Goal: Task Accomplishment & Management: Manage account settings

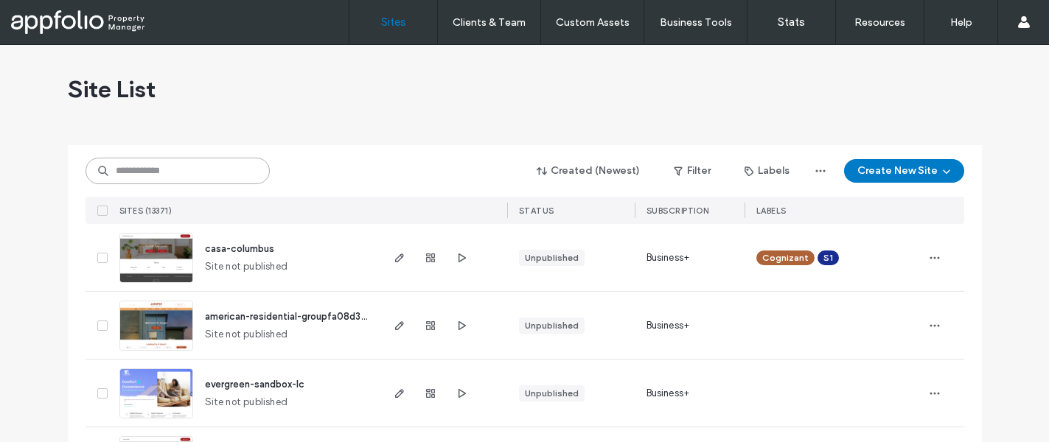
click at [181, 171] on input at bounding box center [178, 171] width 184 height 27
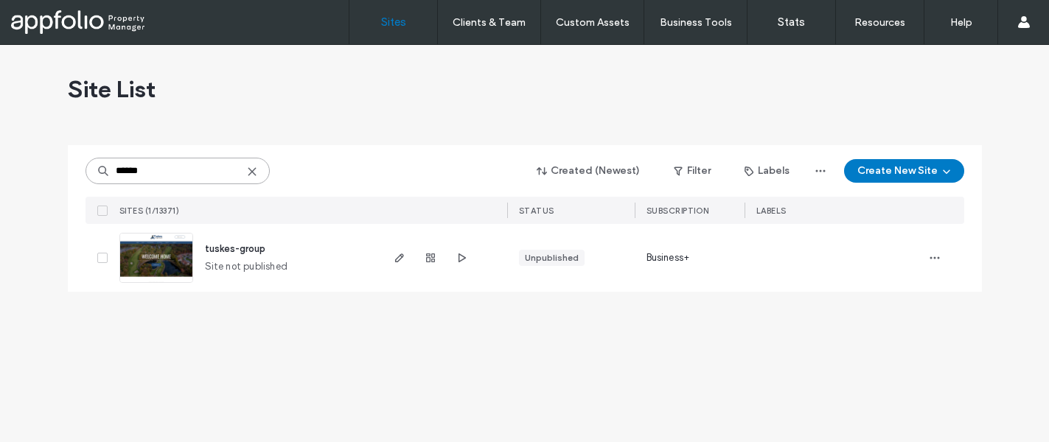
type input "******"
click at [235, 250] on span "tuskes-group" at bounding box center [235, 248] width 60 height 11
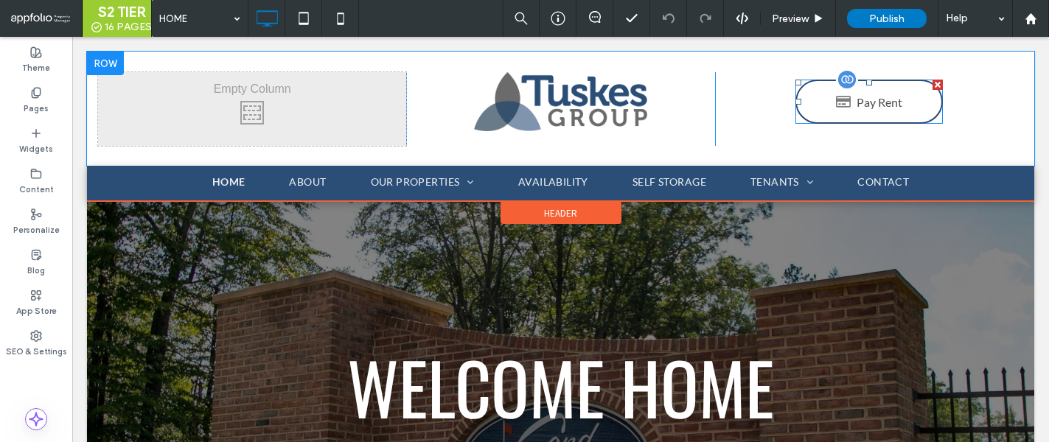
click at [889, 104] on span at bounding box center [869, 102] width 147 height 44
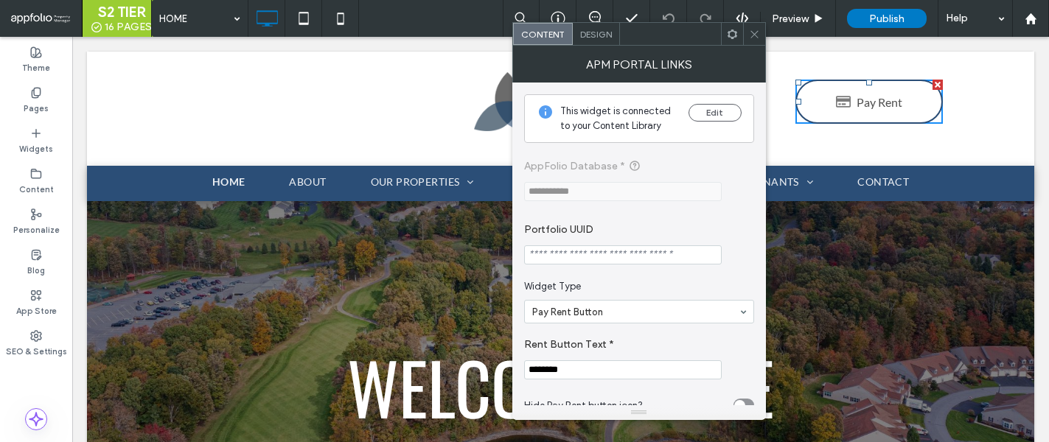
scroll to position [29, 0]
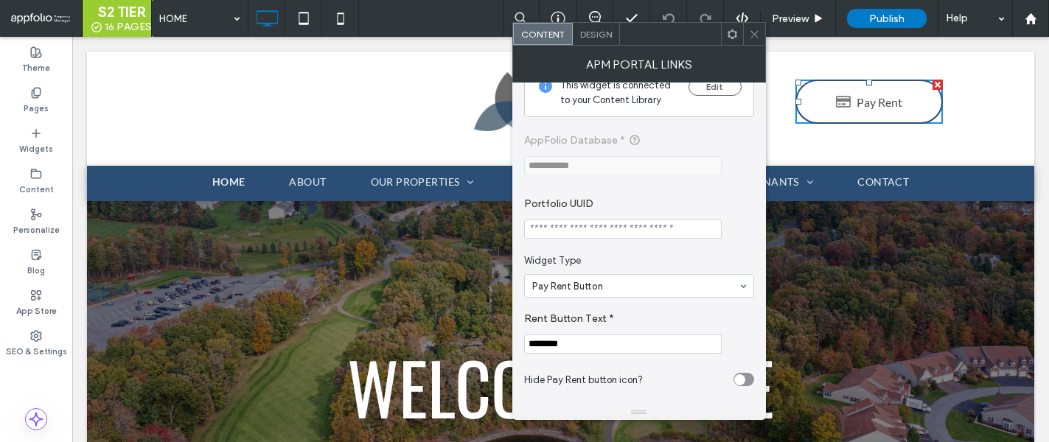
click at [589, 346] on input "********" at bounding box center [623, 344] width 198 height 19
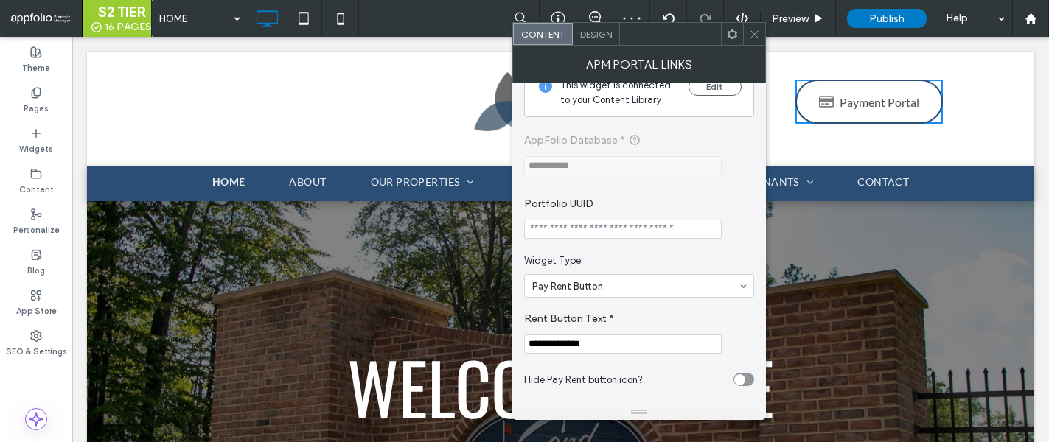
type input "**********"
click at [751, 38] on icon at bounding box center [754, 34] width 11 height 11
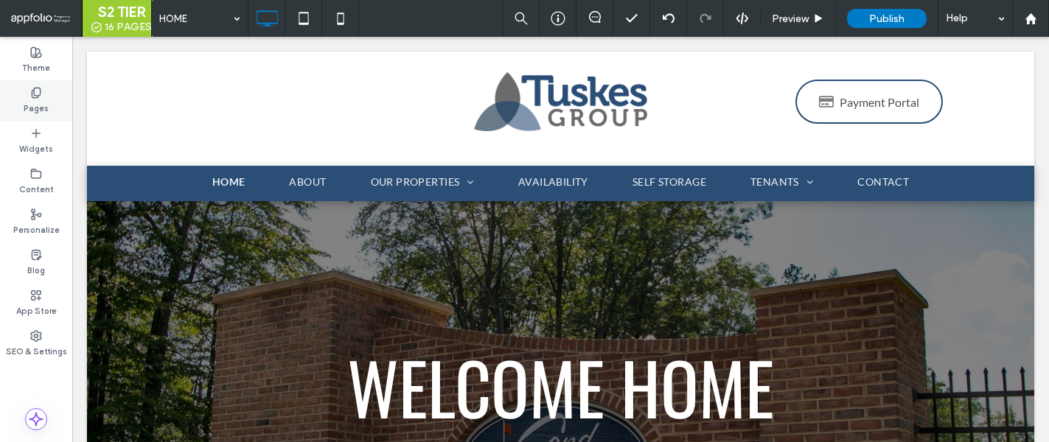
click at [36, 100] on label "Pages" at bounding box center [36, 107] width 25 height 16
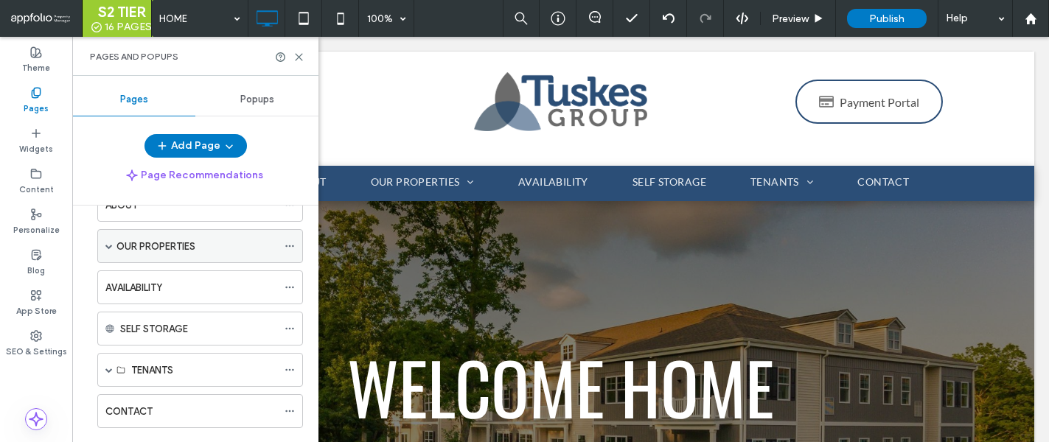
scroll to position [83, 0]
click at [110, 369] on span at bounding box center [108, 370] width 7 height 7
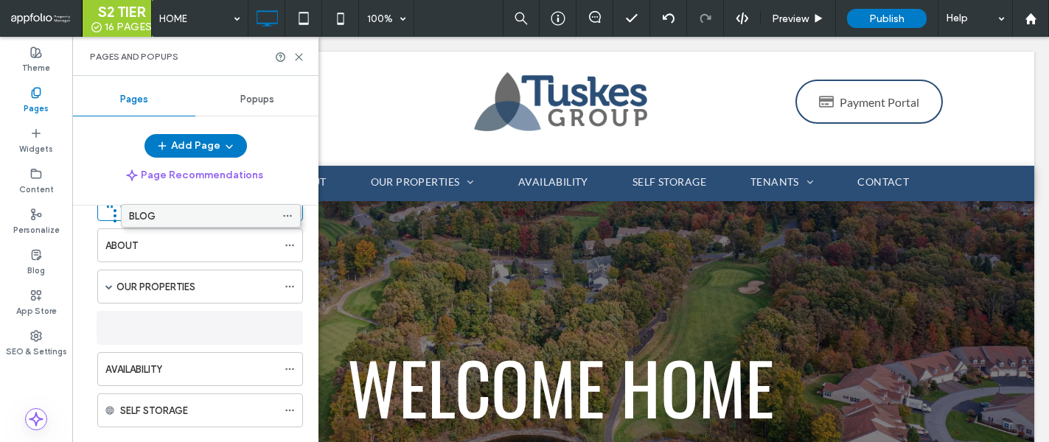
scroll to position [0, 0]
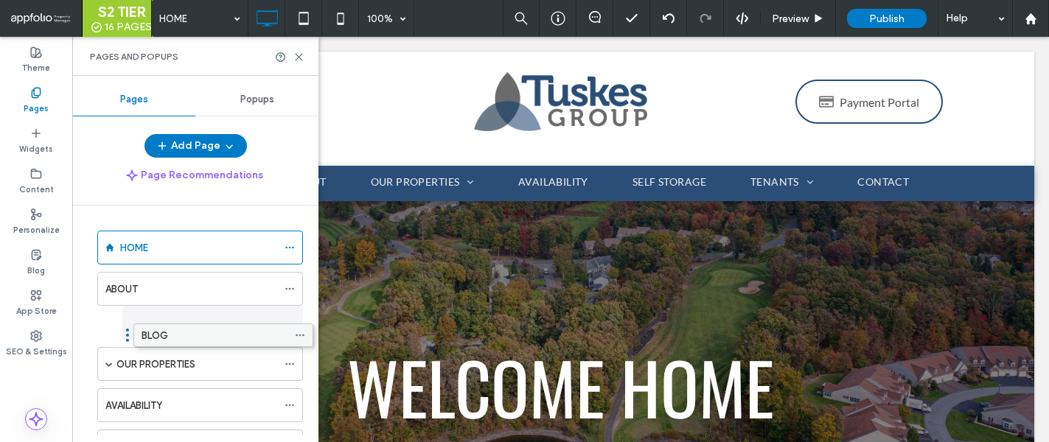
drag, startPoint x: 184, startPoint y: 407, endPoint x: 195, endPoint y: 330, distance: 77.5
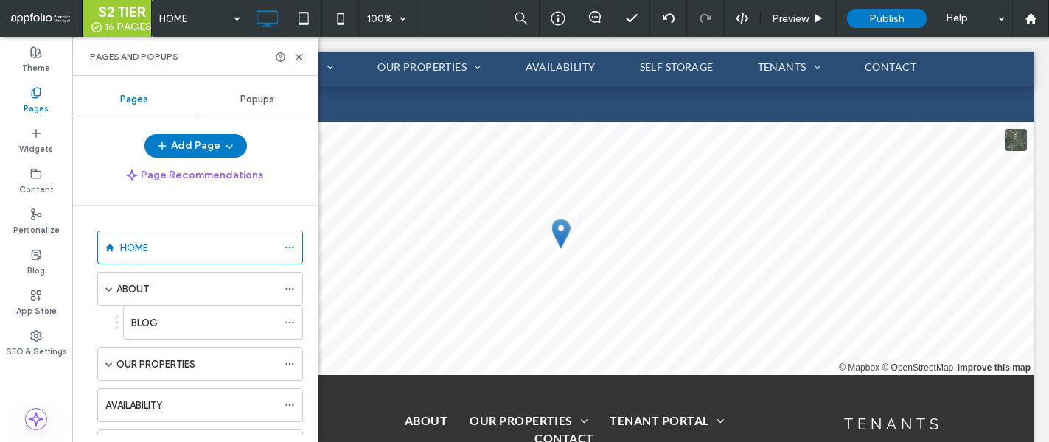
scroll to position [1310, 0]
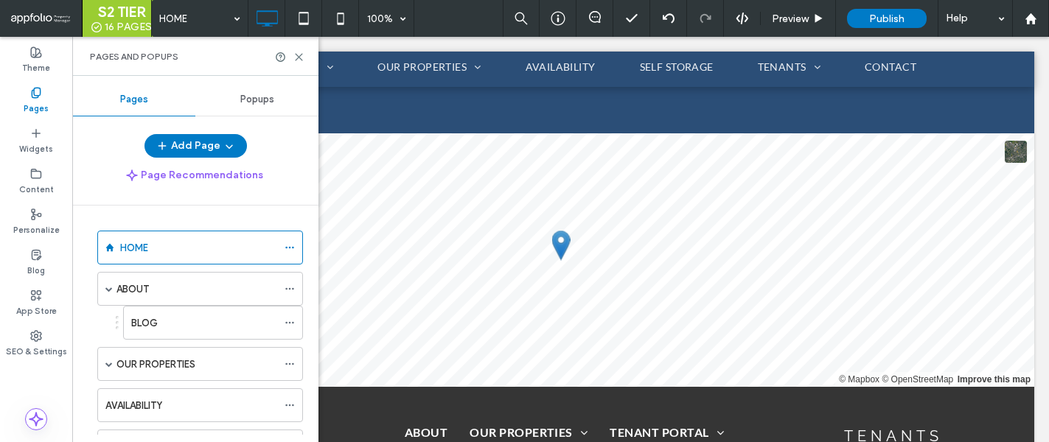
click at [87, 133] on span at bounding box center [87, 133] width 0 height 0
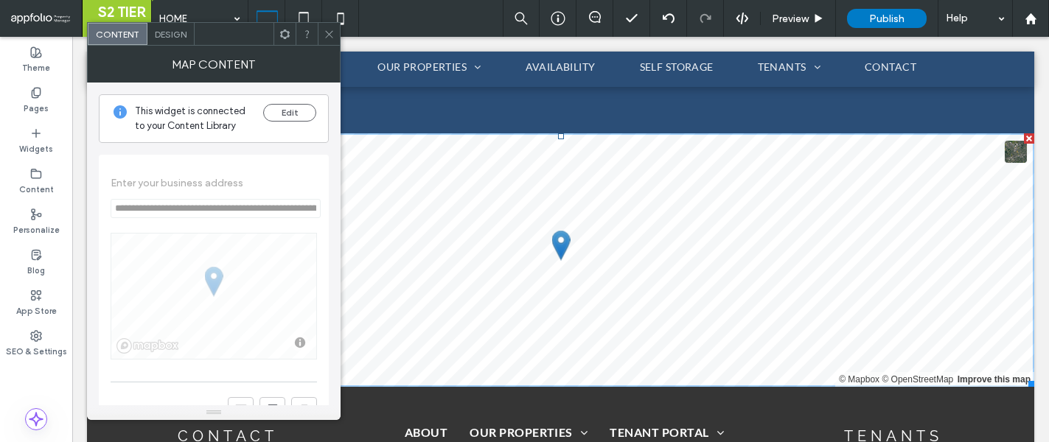
click at [330, 33] on use at bounding box center [328, 33] width 7 height 7
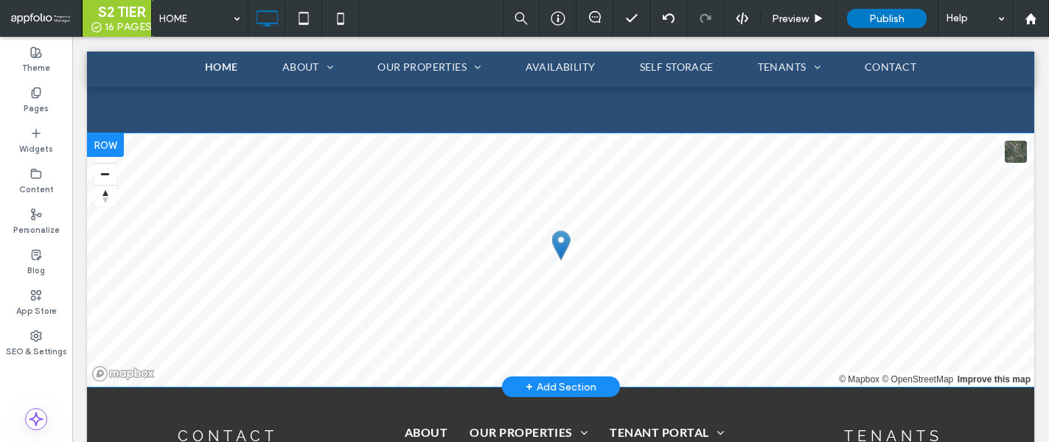
click at [108, 141] on div at bounding box center [105, 145] width 37 height 24
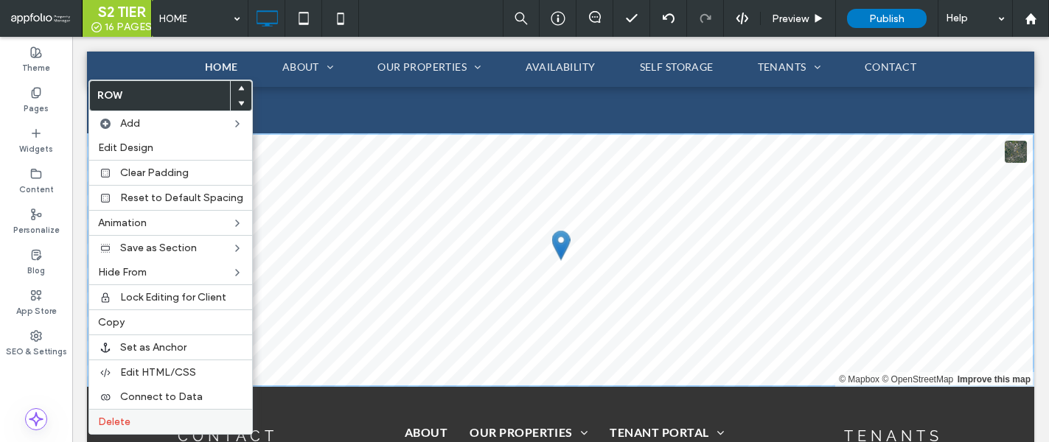
click at [123, 417] on span "Delete" at bounding box center [114, 422] width 32 height 13
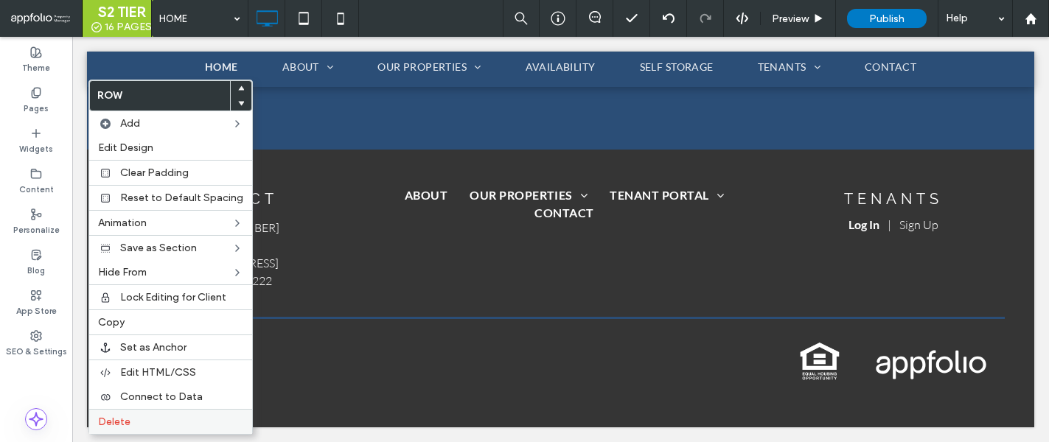
scroll to position [1293, 0]
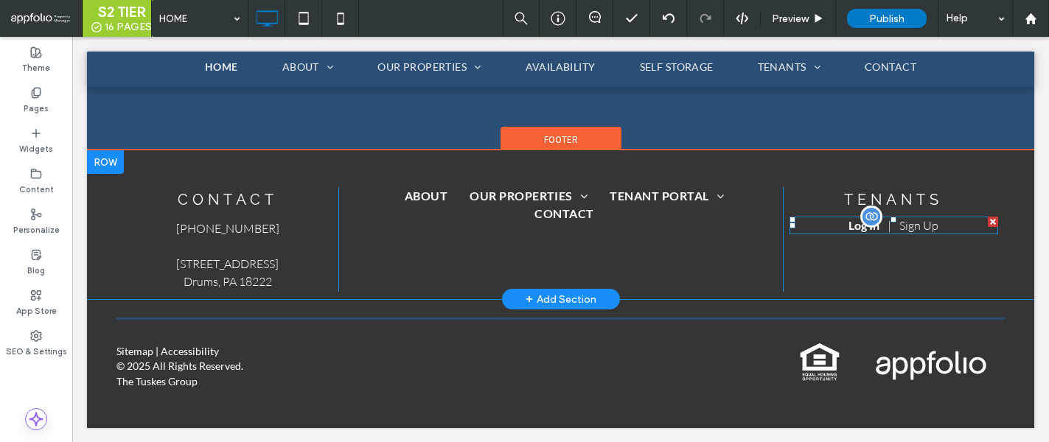
click at [921, 229] on span at bounding box center [894, 226] width 209 height 18
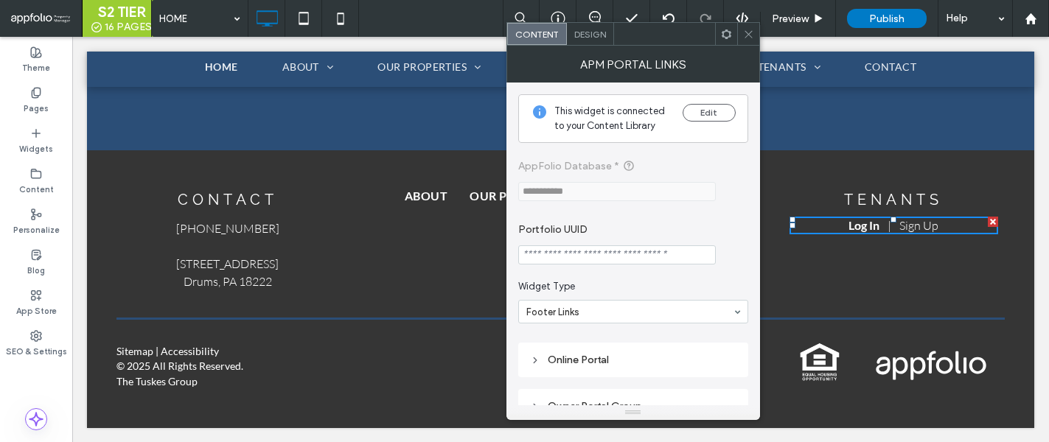
scroll to position [28, 0]
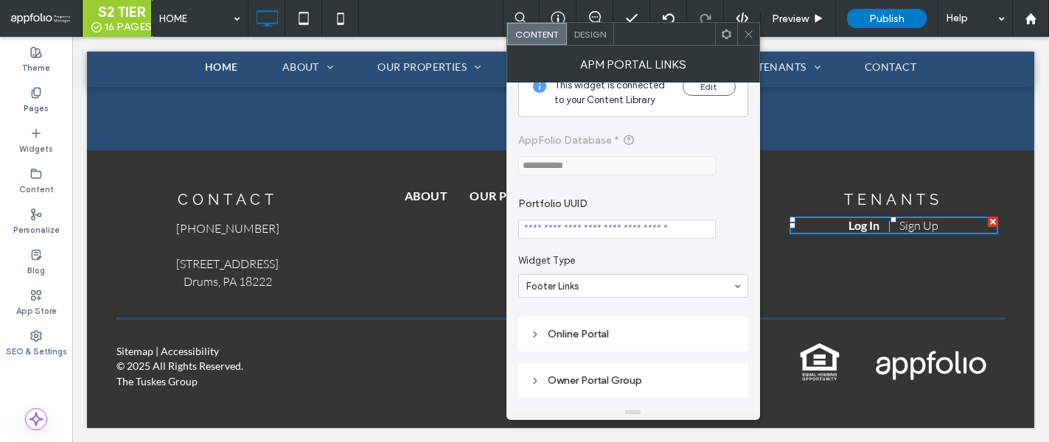
click at [749, 29] on icon at bounding box center [748, 34] width 11 height 11
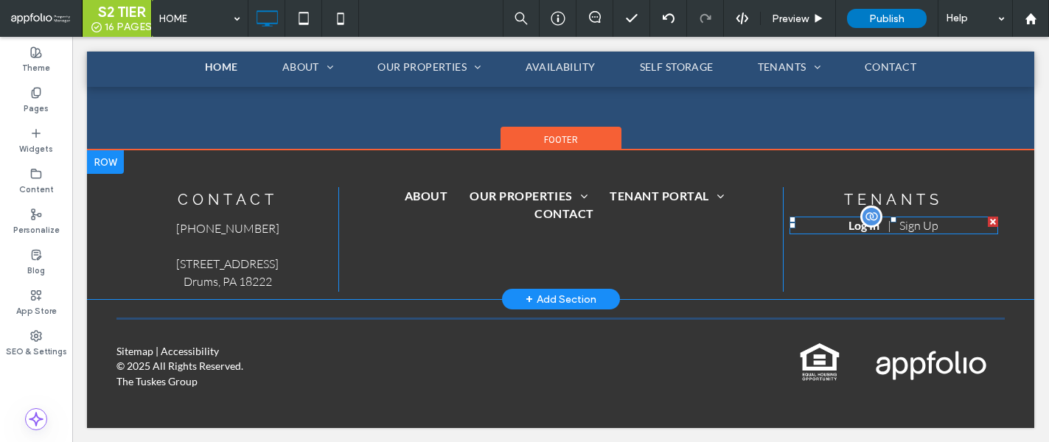
click at [931, 222] on span at bounding box center [894, 226] width 209 height 18
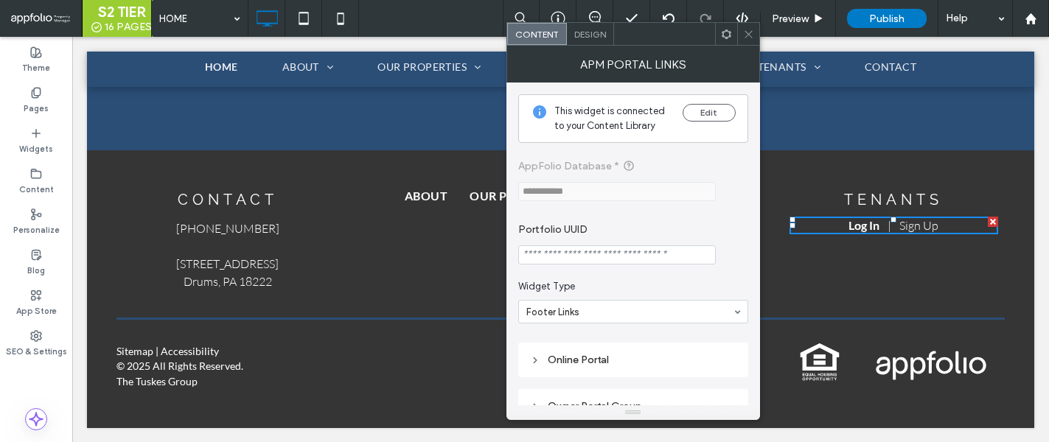
click at [590, 33] on span "Design" at bounding box center [590, 34] width 32 height 11
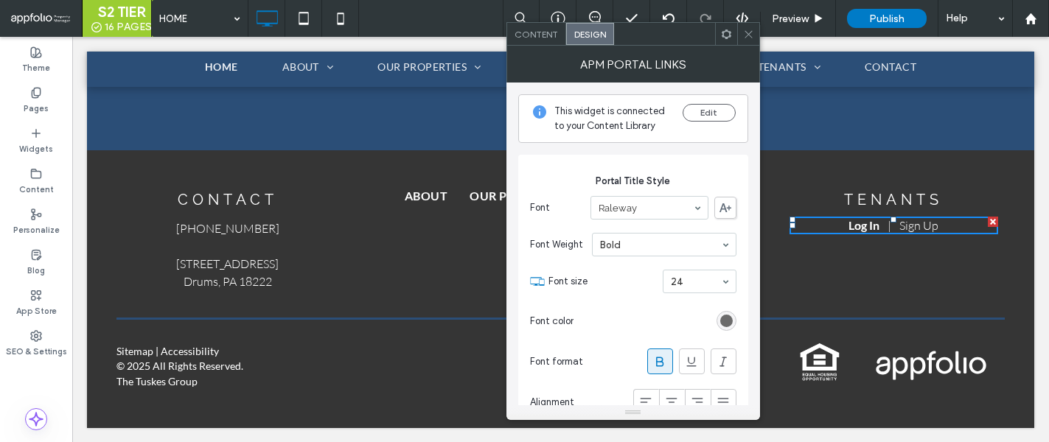
click at [532, 25] on div "Content" at bounding box center [536, 34] width 59 height 22
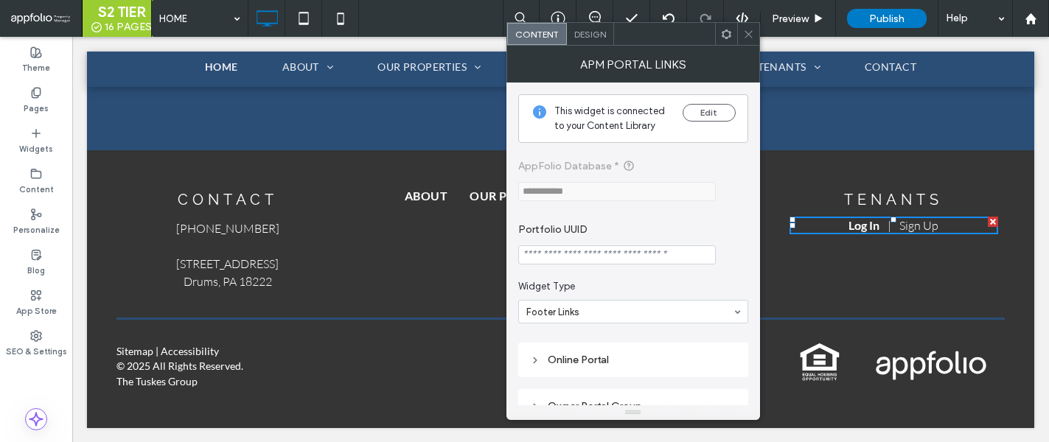
click at [748, 31] on icon at bounding box center [748, 34] width 11 height 11
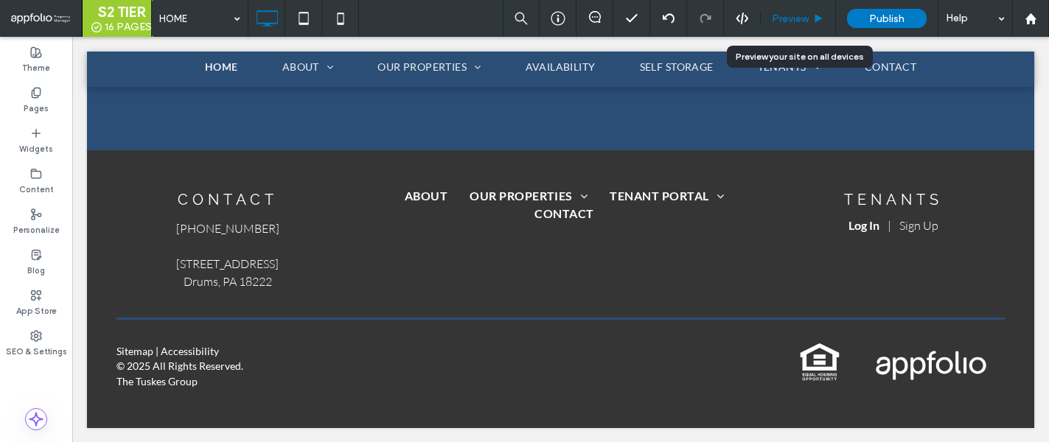
click at [800, 24] on span "Preview" at bounding box center [790, 19] width 37 height 13
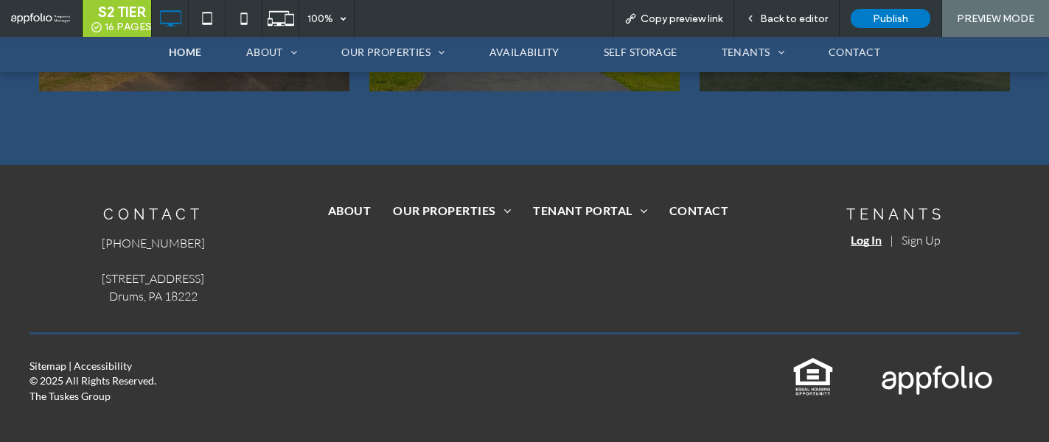
click at [871, 239] on link "Log In" at bounding box center [866, 240] width 31 height 14
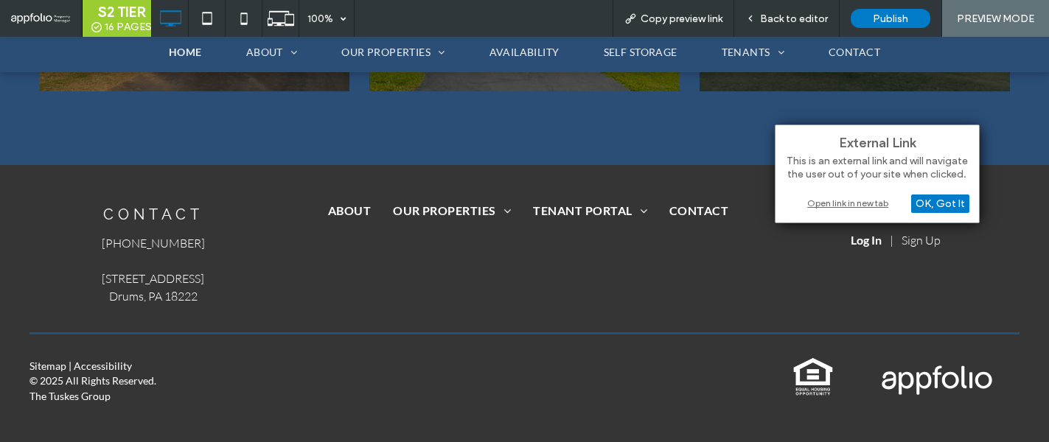
click at [864, 201] on div "Open link in new tab" at bounding box center [877, 202] width 184 height 15
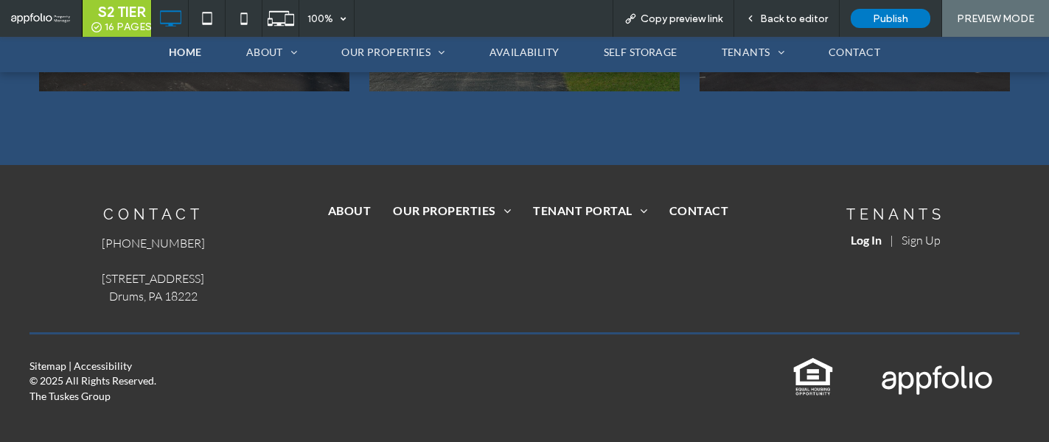
click at [973, 235] on p "Log In | Sign Up" at bounding box center [895, 241] width 209 height 18
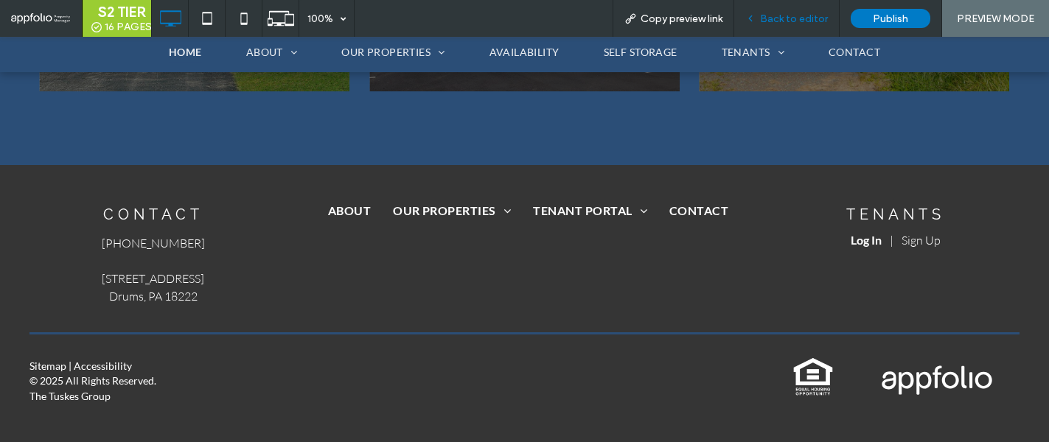
click at [810, 22] on span "Back to editor" at bounding box center [794, 19] width 68 height 13
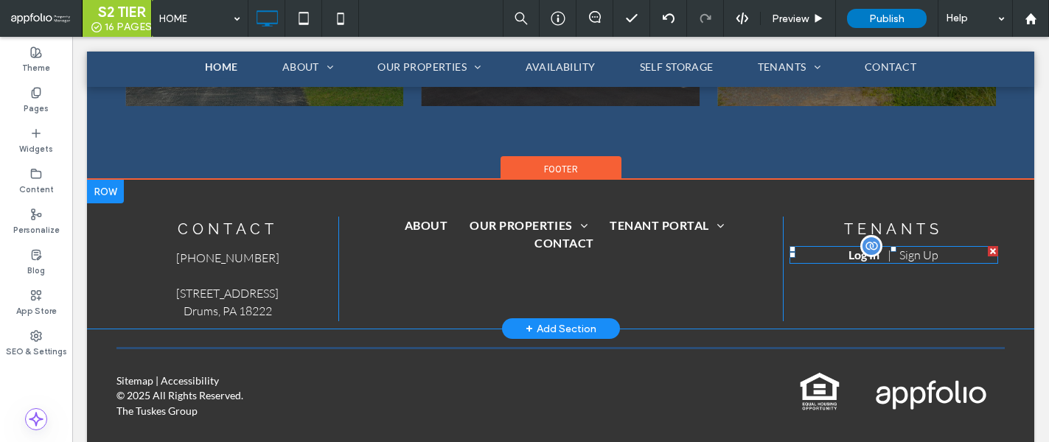
click at [993, 249] on div at bounding box center [993, 251] width 10 height 10
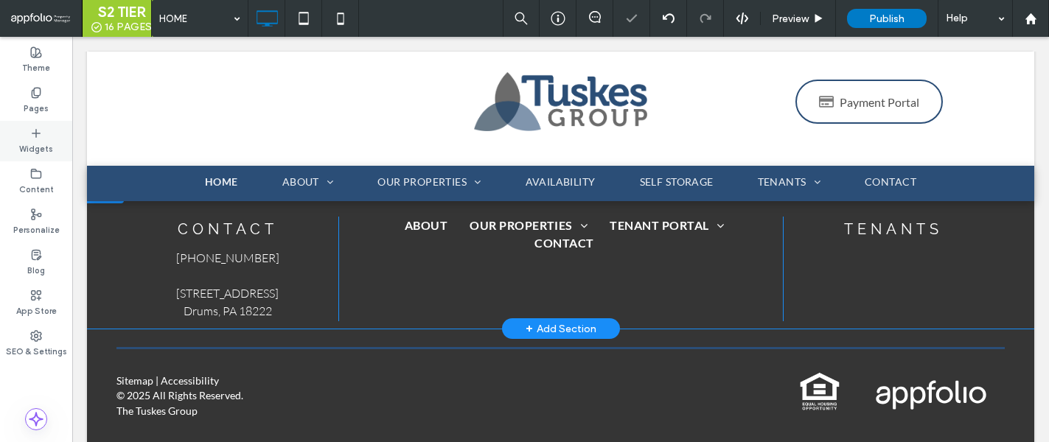
click at [42, 145] on label "Widgets" at bounding box center [36, 147] width 34 height 16
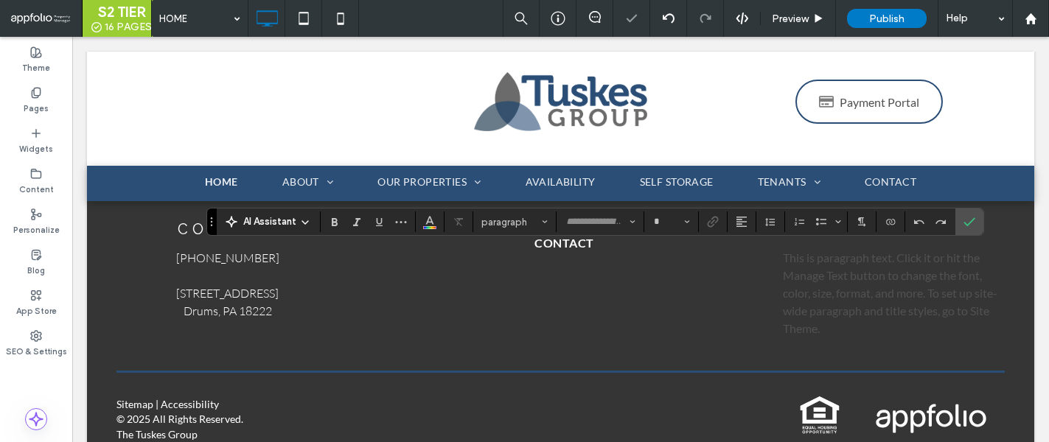
type input "****"
type input "**"
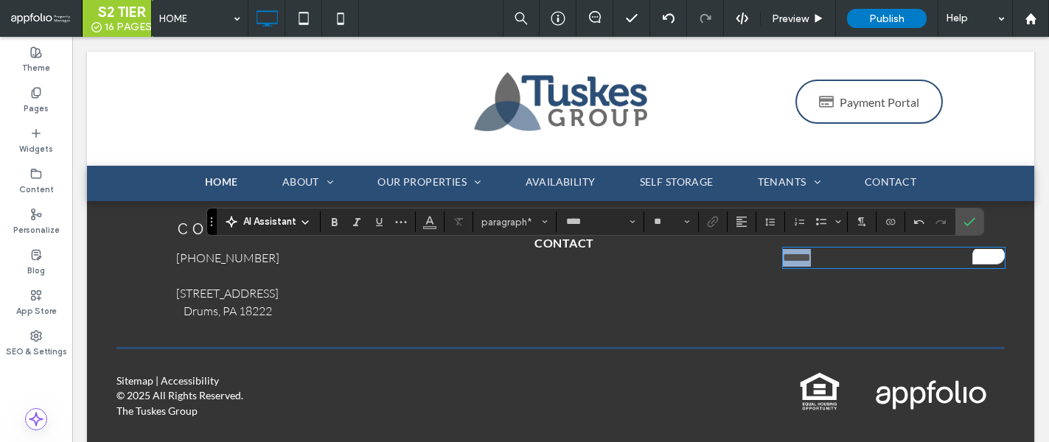
drag, startPoint x: 824, startPoint y: 260, endPoint x: 763, endPoint y: 258, distance: 60.5
click at [763, 258] on div "contact 570-443-1965 240 Sand Springs Dr. Drums, PA 18222 Click To Paste ABOUT …" at bounding box center [561, 269] width 889 height 105
click at [713, 222] on use "Link" at bounding box center [712, 222] width 11 height 11
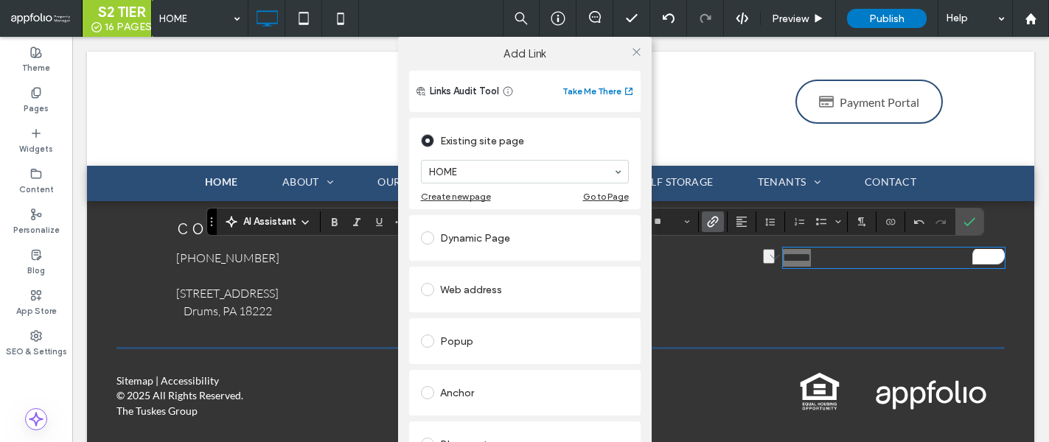
click at [463, 289] on div "Web address" at bounding box center [525, 290] width 208 height 24
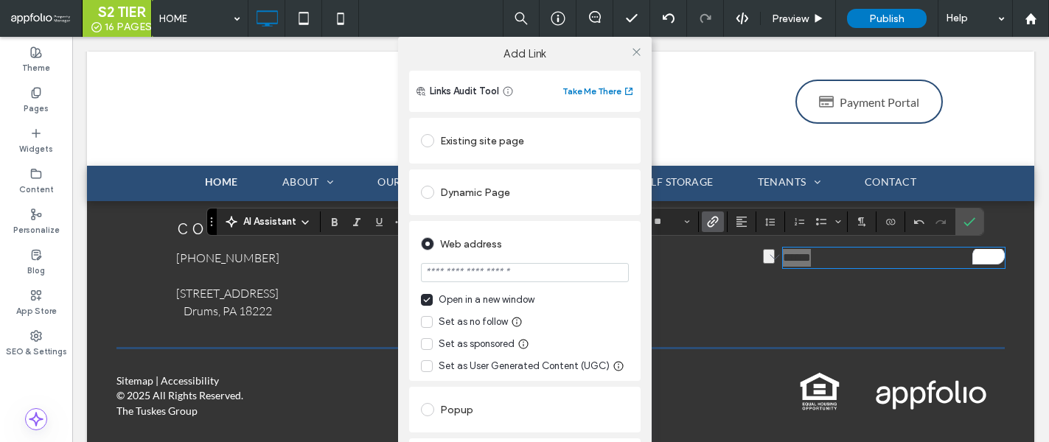
click at [473, 279] on input "url" at bounding box center [525, 272] width 208 height 19
paste input "**********"
type input "**********"
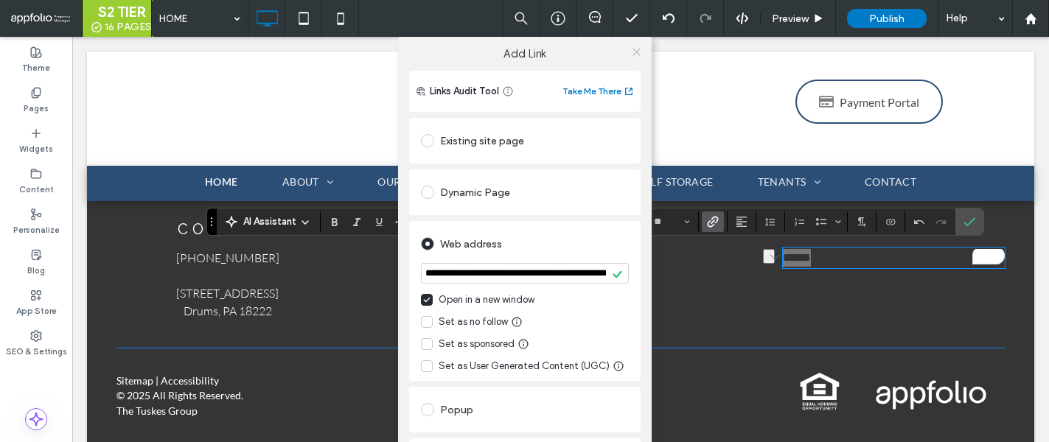
click at [633, 49] on icon at bounding box center [636, 51] width 11 height 11
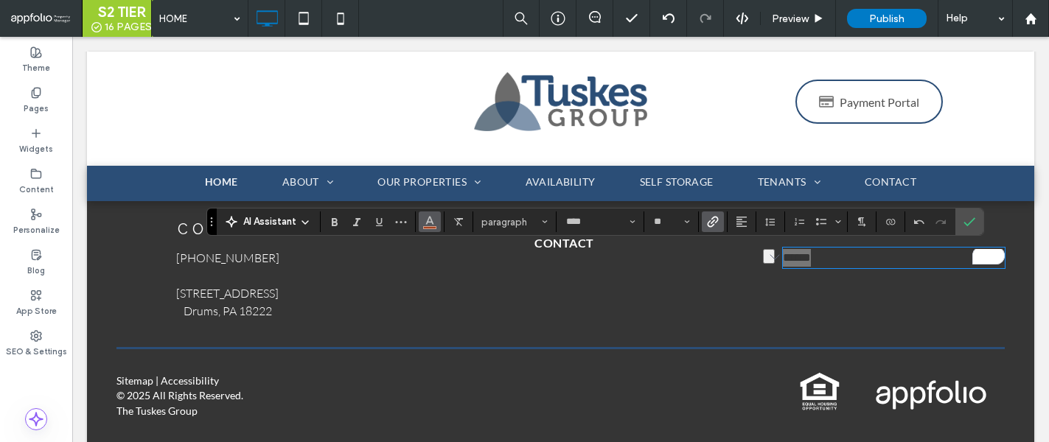
click at [425, 227] on span "Color" at bounding box center [430, 220] width 12 height 19
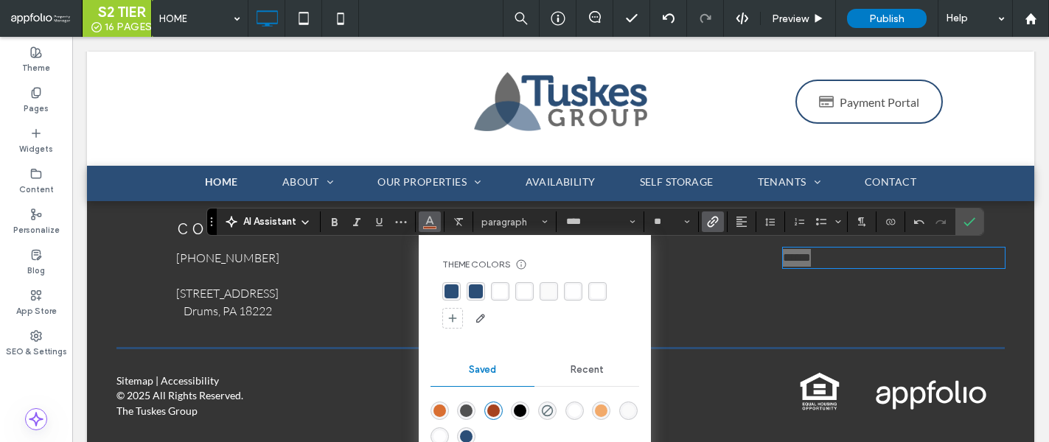
click at [503, 295] on div "rgba(255,255,255,1)" at bounding box center [500, 292] width 14 height 14
click at [745, 225] on icon "Alignment" at bounding box center [742, 222] width 12 height 12
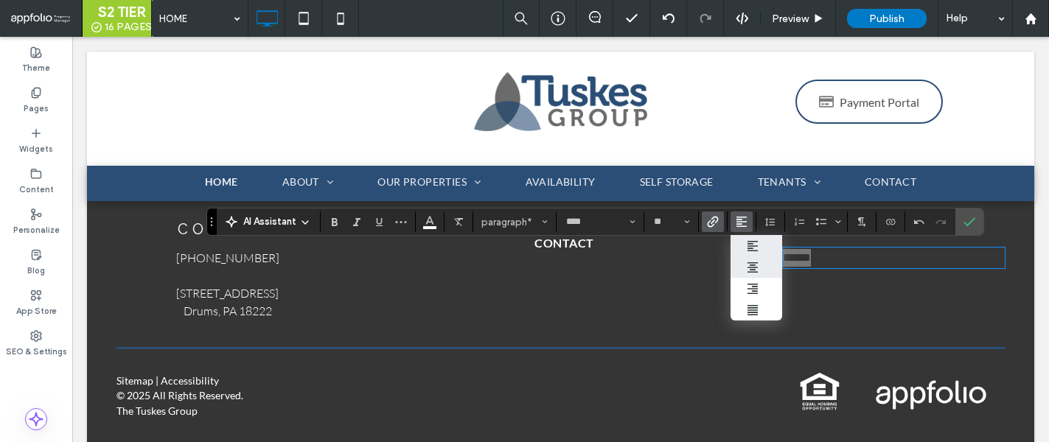
click at [753, 265] on use "ui.textEditor.alignment.center" at bounding box center [753, 268] width 10 height 10
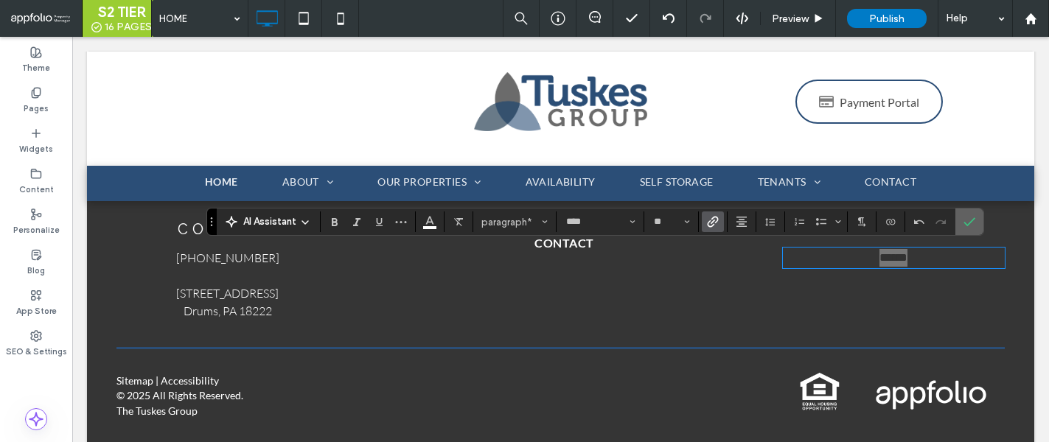
click at [970, 224] on use "Confirm" at bounding box center [970, 222] width 12 height 9
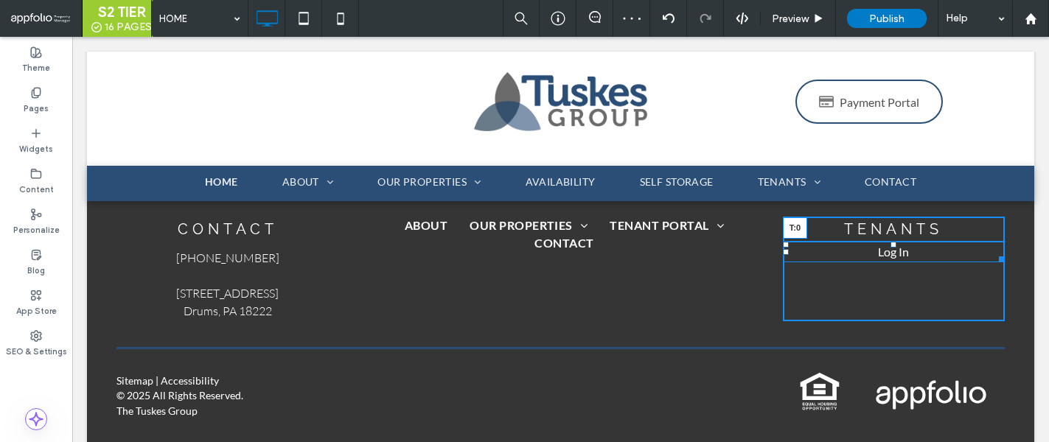
drag, startPoint x: 894, startPoint y: 249, endPoint x: 894, endPoint y: 236, distance: 13.3
click at [894, 236] on div "Tenants Log In T:0 Click To Paste" at bounding box center [894, 269] width 222 height 105
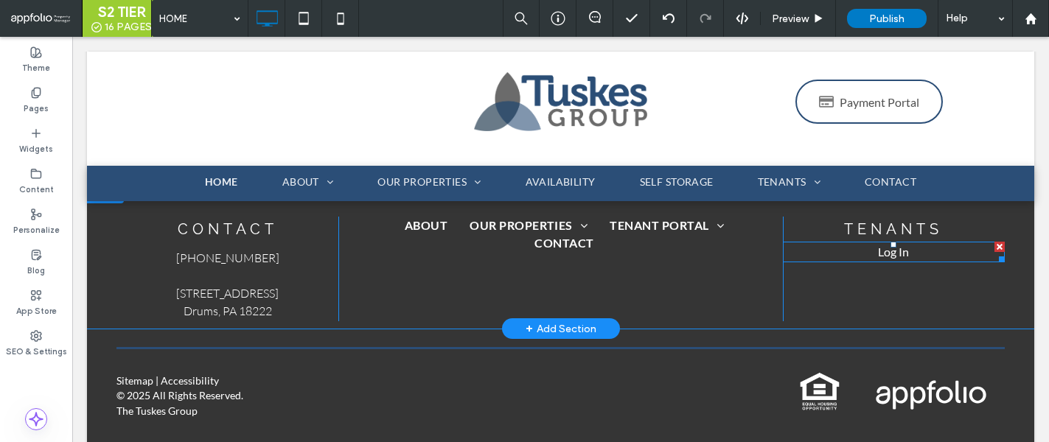
click at [903, 255] on link "Log In" at bounding box center [893, 252] width 31 height 14
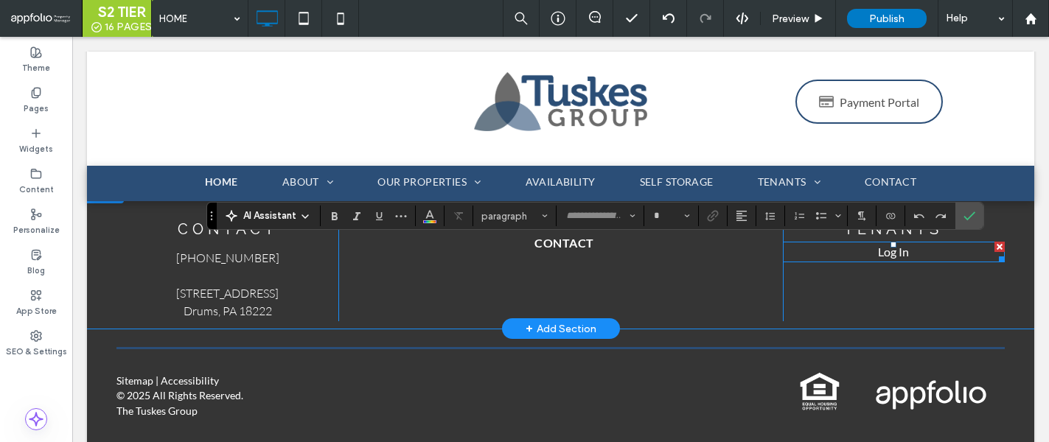
type input "****"
type input "**"
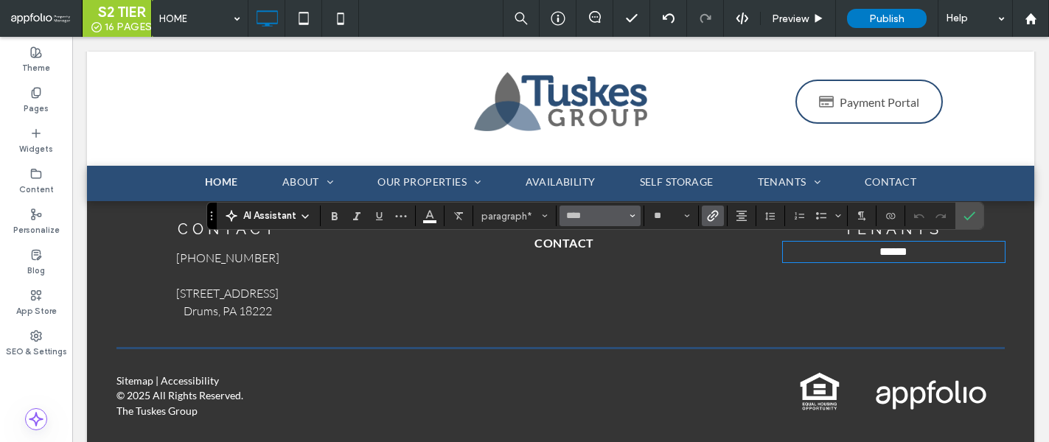
click at [630, 219] on span "Font & Font weight" at bounding box center [633, 215] width 6 height 19
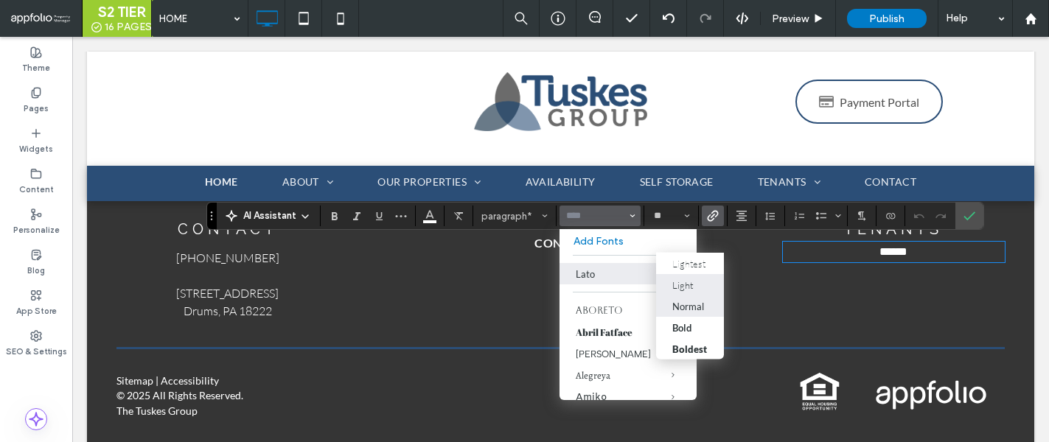
click at [686, 289] on div "Light" at bounding box center [683, 285] width 21 height 12
type input "****"
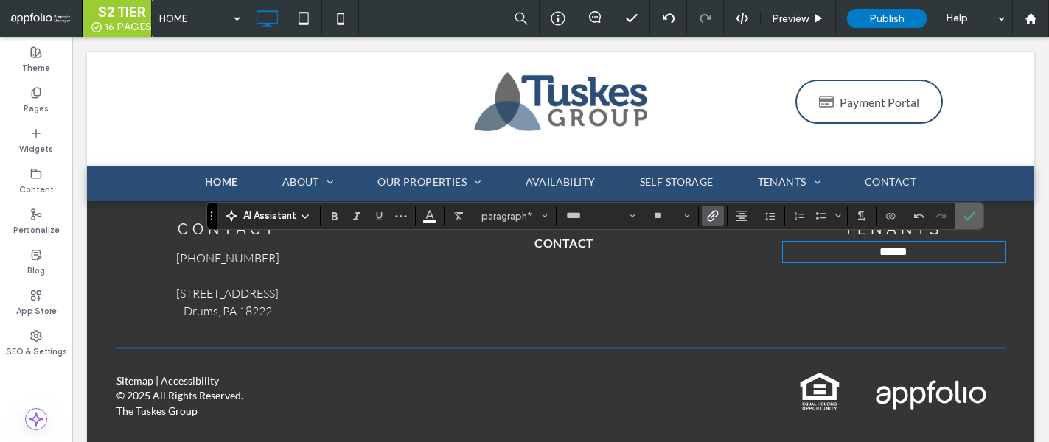
click at [970, 223] on span "Confirm" at bounding box center [970, 216] width 12 height 25
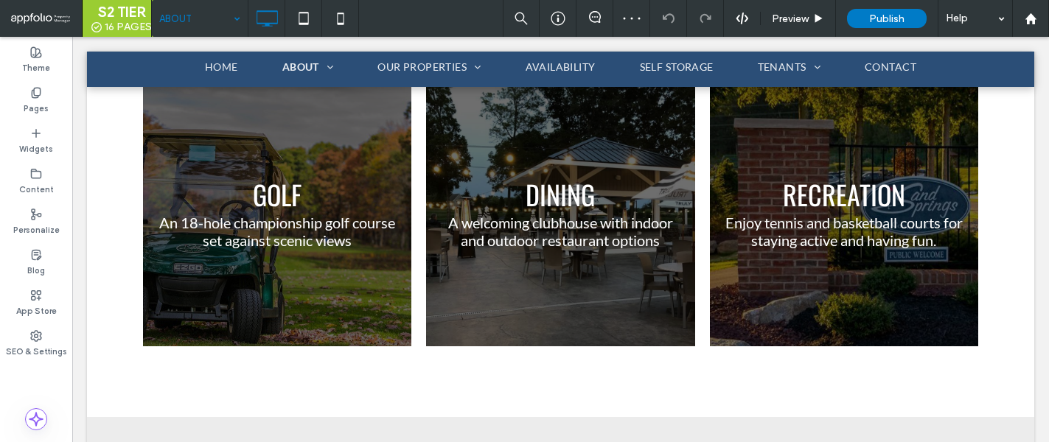
scroll to position [1238, 0]
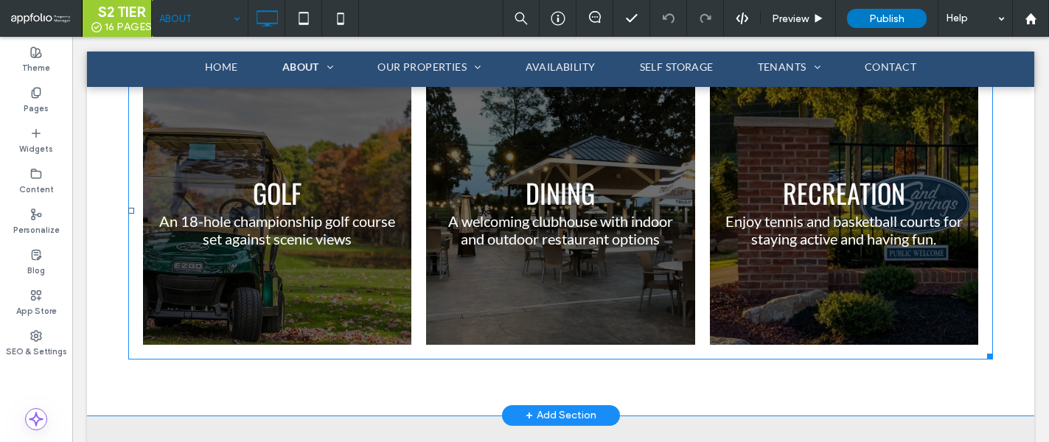
click at [342, 239] on link at bounding box center [277, 210] width 268 height 268
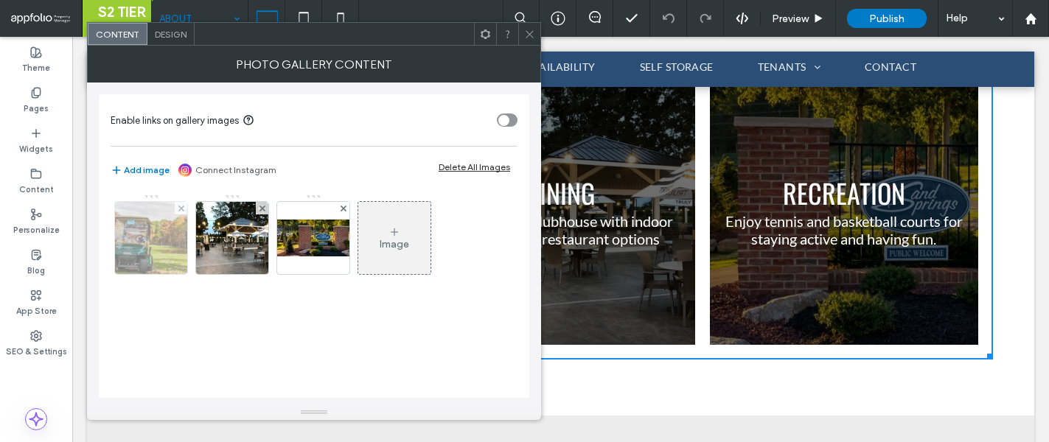
click at [166, 240] on img at bounding box center [151, 238] width 109 height 72
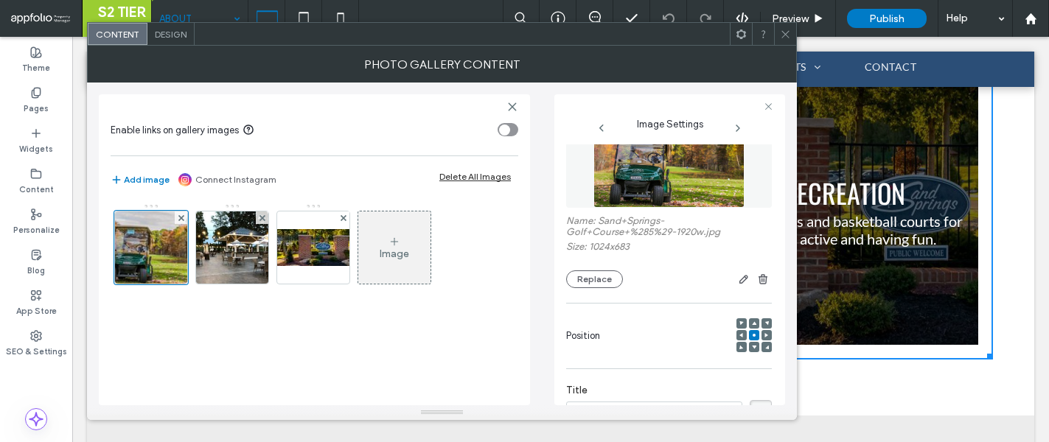
scroll to position [46, 0]
click at [510, 125] on div "toggle" at bounding box center [508, 129] width 21 height 13
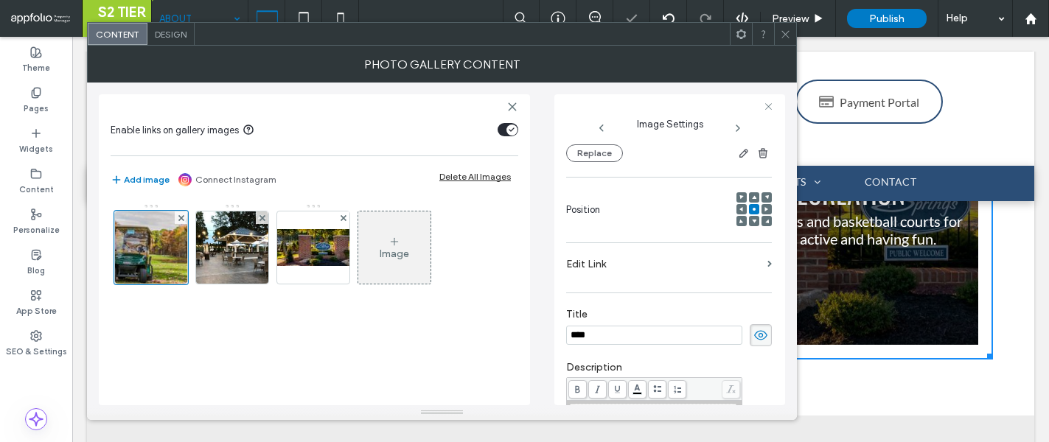
scroll to position [174, 0]
click at [609, 273] on label "Edit Link" at bounding box center [663, 262] width 195 height 27
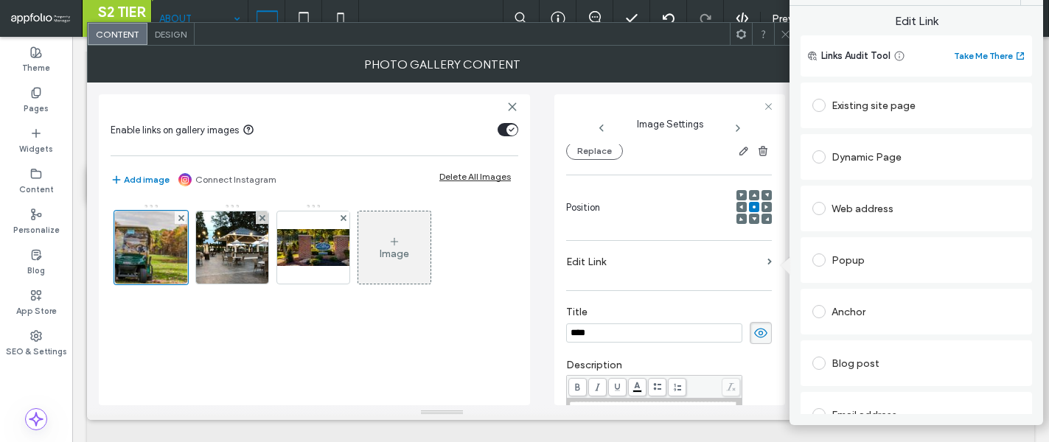
click at [863, 213] on div "Web address" at bounding box center [917, 209] width 208 height 24
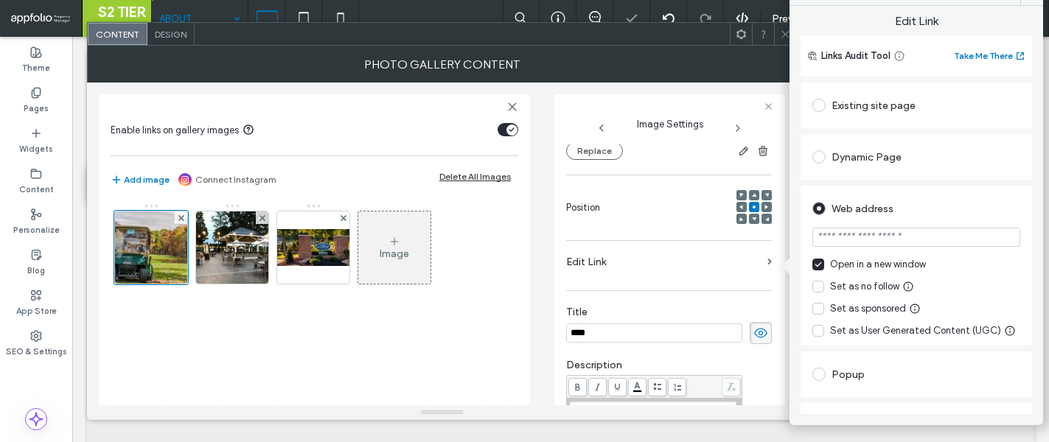
click at [869, 238] on input "url" at bounding box center [917, 237] width 208 height 19
paste input "**********"
type input "**********"
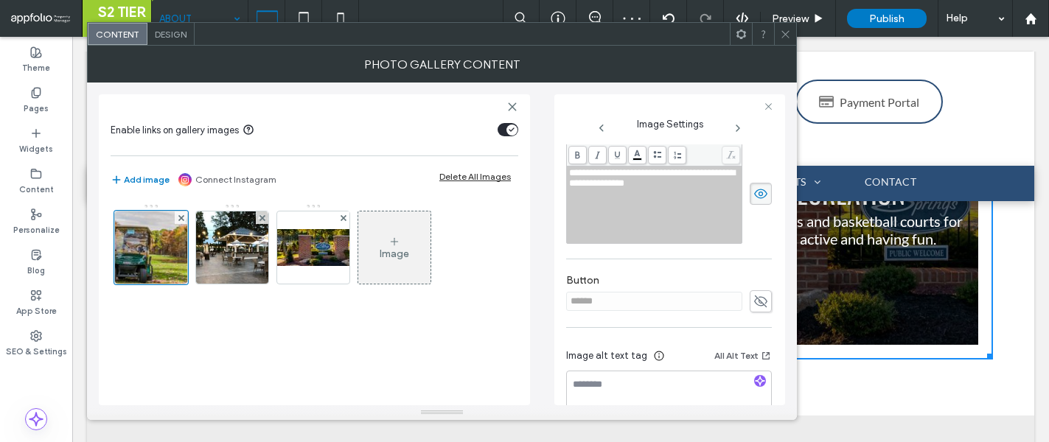
scroll to position [451, 0]
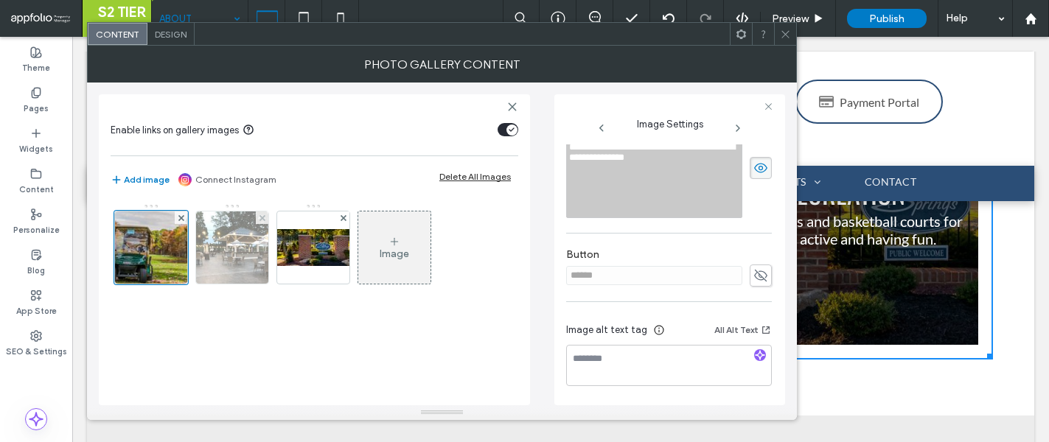
click at [231, 249] on img at bounding box center [232, 248] width 75 height 72
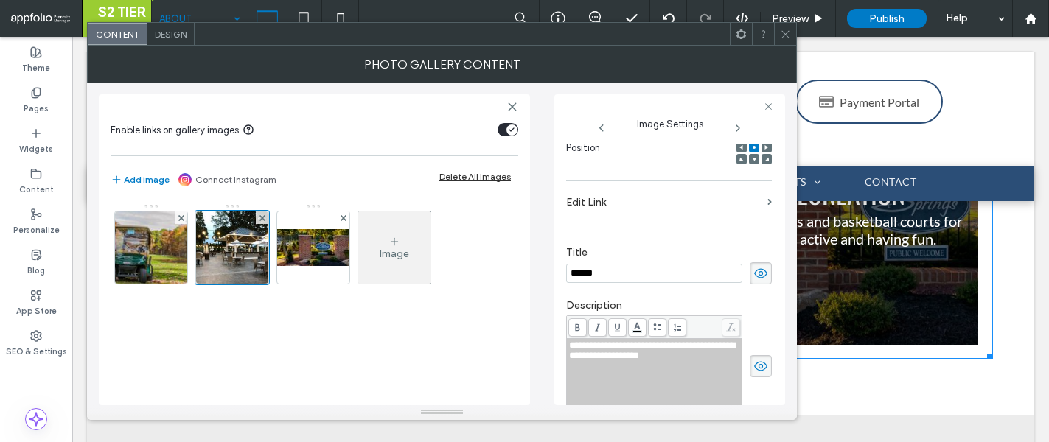
click at [608, 208] on label "Edit Link" at bounding box center [663, 202] width 195 height 27
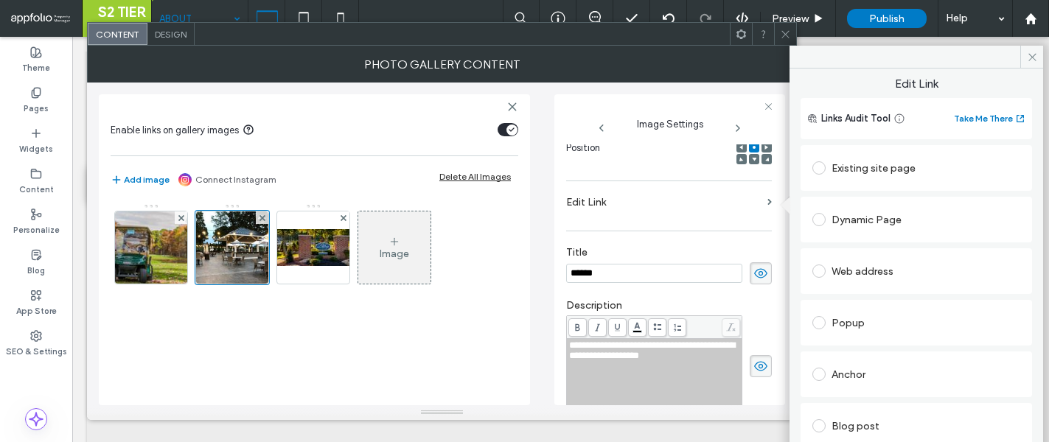
click at [848, 169] on div "Existing site page" at bounding box center [917, 168] width 208 height 24
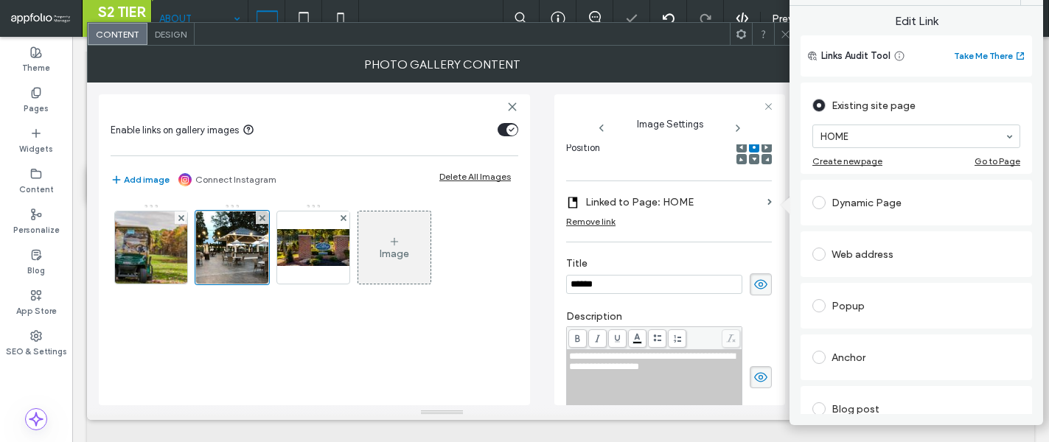
click at [863, 204] on div "Dynamic Page" at bounding box center [917, 203] width 208 height 24
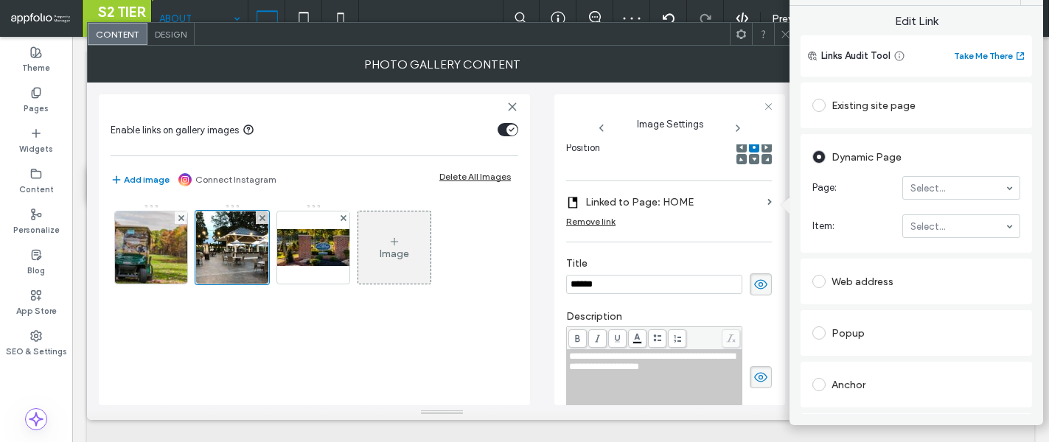
click at [867, 280] on div "Web address" at bounding box center [917, 282] width 208 height 24
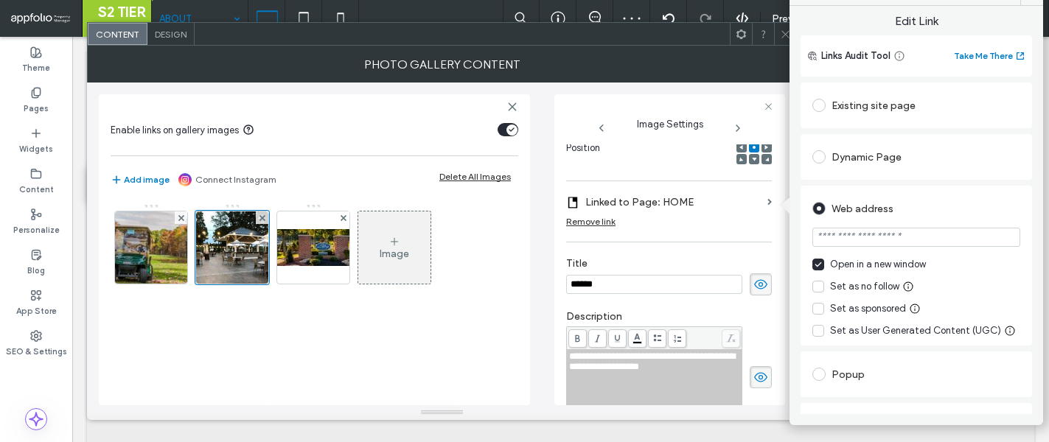
click at [901, 244] on input "url" at bounding box center [917, 237] width 208 height 19
paste input "**********"
type input "**********"
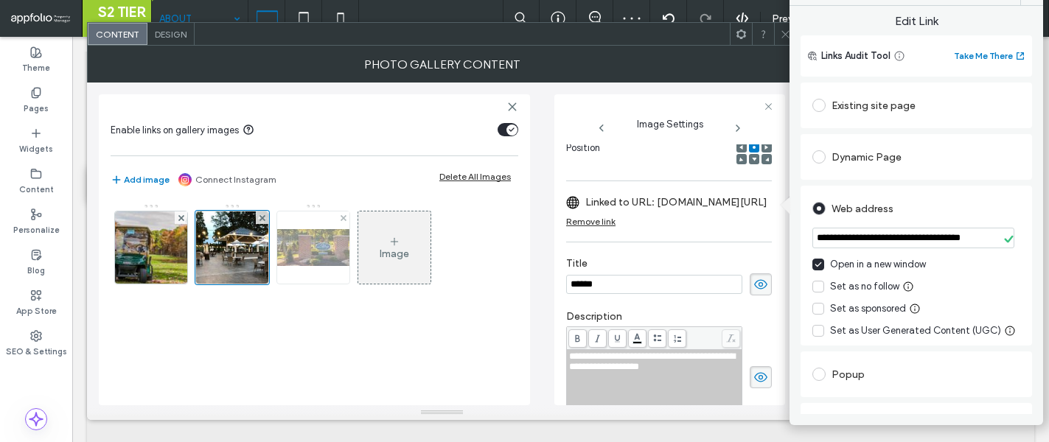
click at [303, 263] on img at bounding box center [313, 247] width 118 height 37
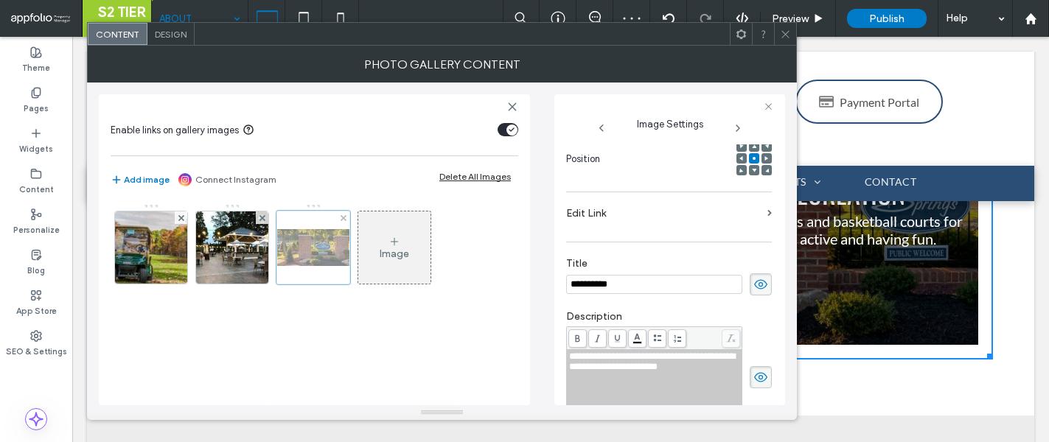
scroll to position [234, 0]
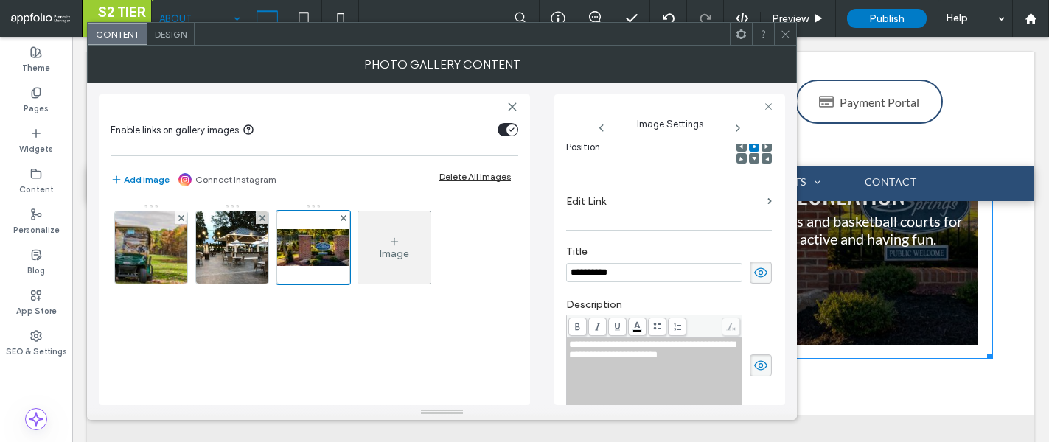
click at [702, 215] on label "Edit Link" at bounding box center [663, 201] width 195 height 27
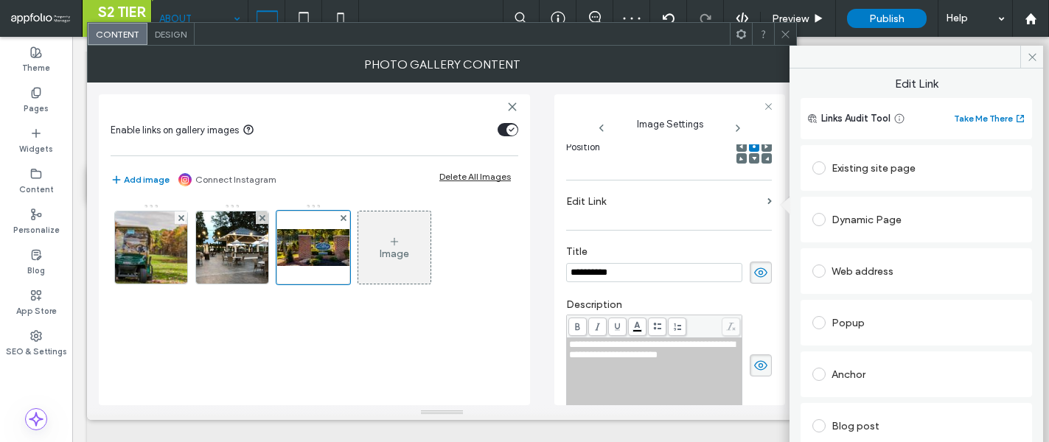
click at [860, 165] on div "Existing site page" at bounding box center [917, 168] width 208 height 24
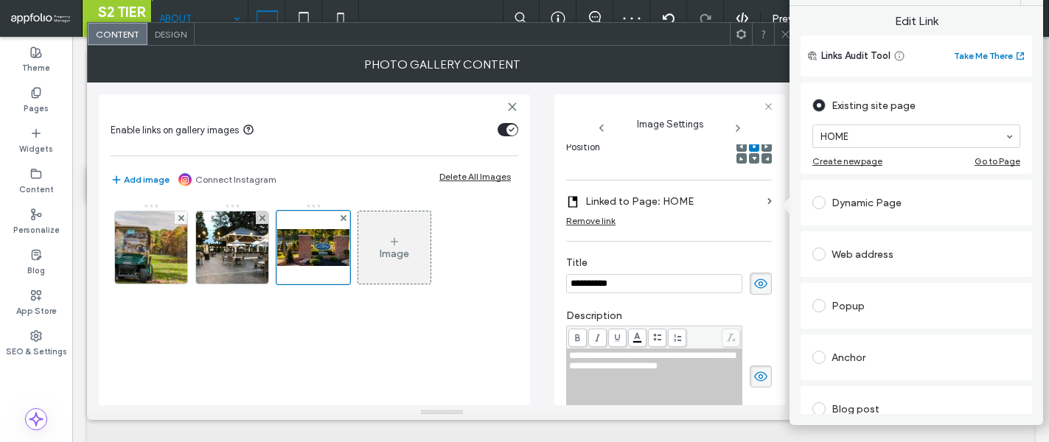
click at [854, 250] on div "Web address" at bounding box center [917, 255] width 208 height 24
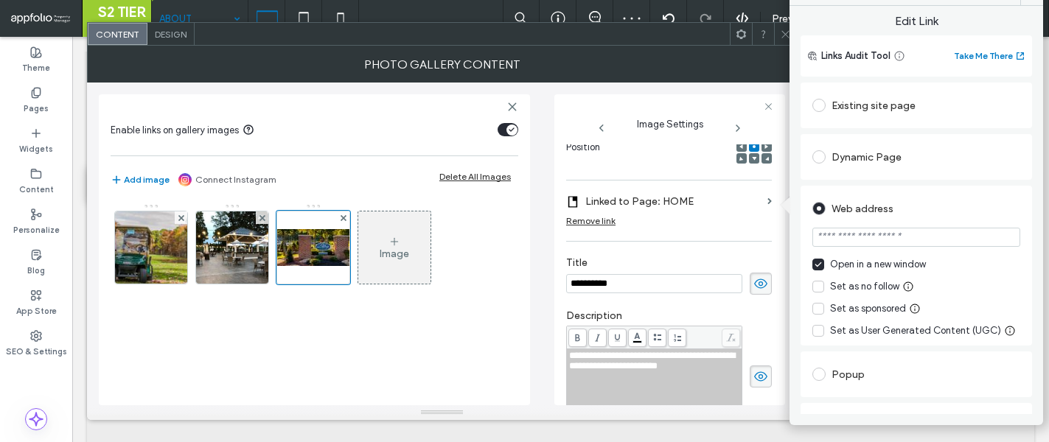
click at [878, 237] on input "url" at bounding box center [917, 237] width 208 height 19
paste input "**********"
type input "**********"
click at [782, 32] on icon at bounding box center [785, 34] width 11 height 11
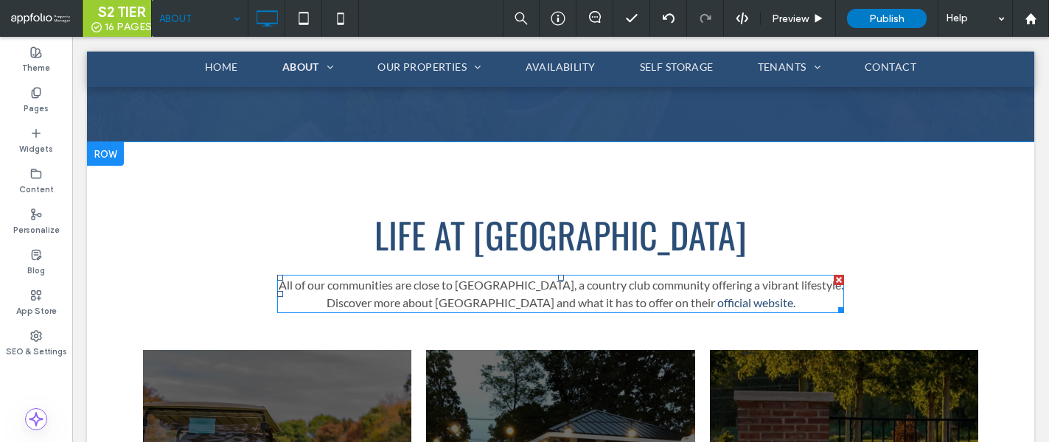
scroll to position [959, 0]
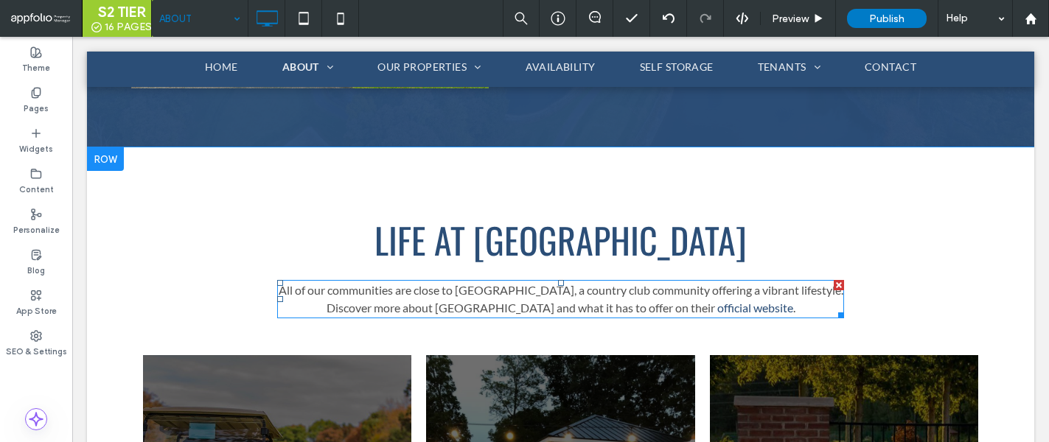
click at [727, 301] on link "official website" at bounding box center [755, 308] width 76 height 14
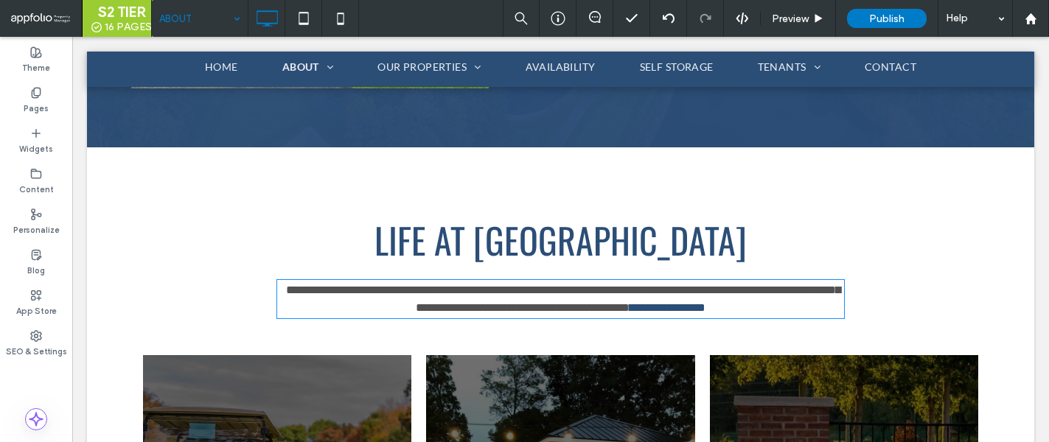
type input "****"
type input "**"
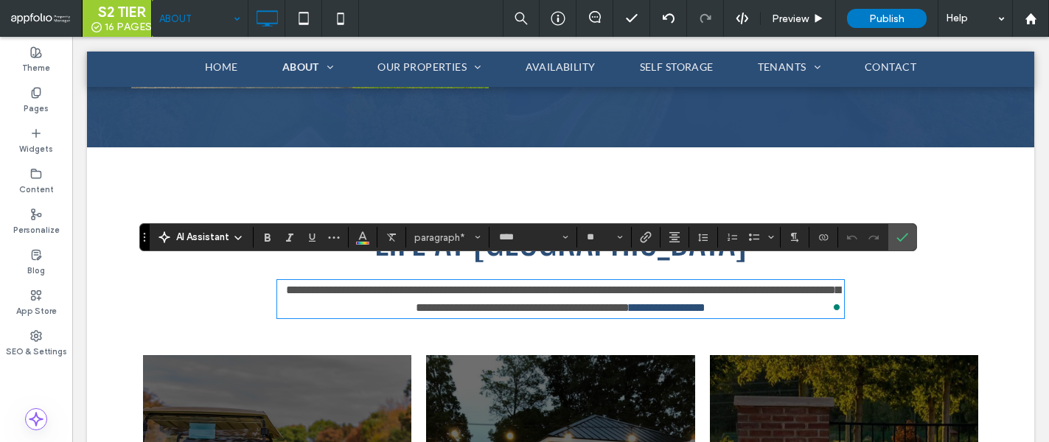
click at [780, 293] on p "**********" at bounding box center [560, 299] width 567 height 35
drag, startPoint x: 770, startPoint y: 291, endPoint x: 692, endPoint y: 288, distance: 77.5
click at [692, 288] on p "**********" at bounding box center [560, 299] width 567 height 35
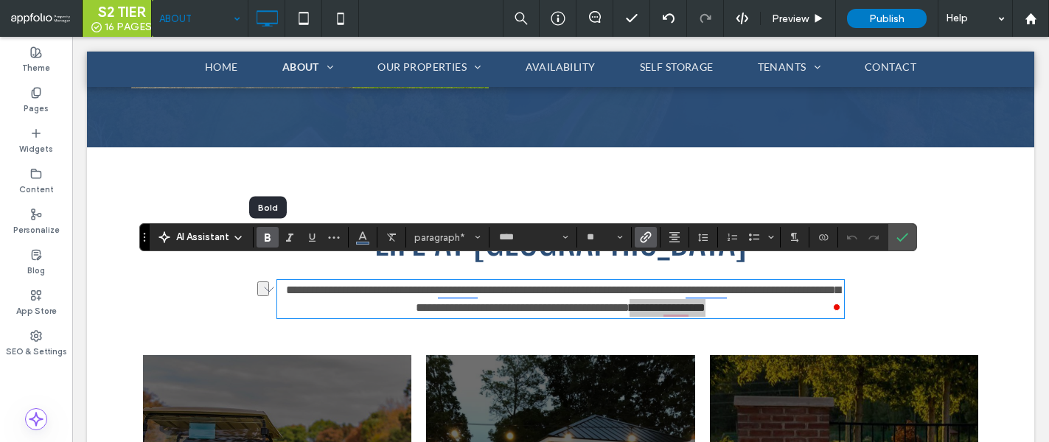
click at [265, 235] on use "Bold" at bounding box center [268, 238] width 6 height 8
click at [309, 237] on use "Underline" at bounding box center [312, 238] width 7 height 8
click at [903, 238] on use "Confirm" at bounding box center [903, 238] width 12 height 9
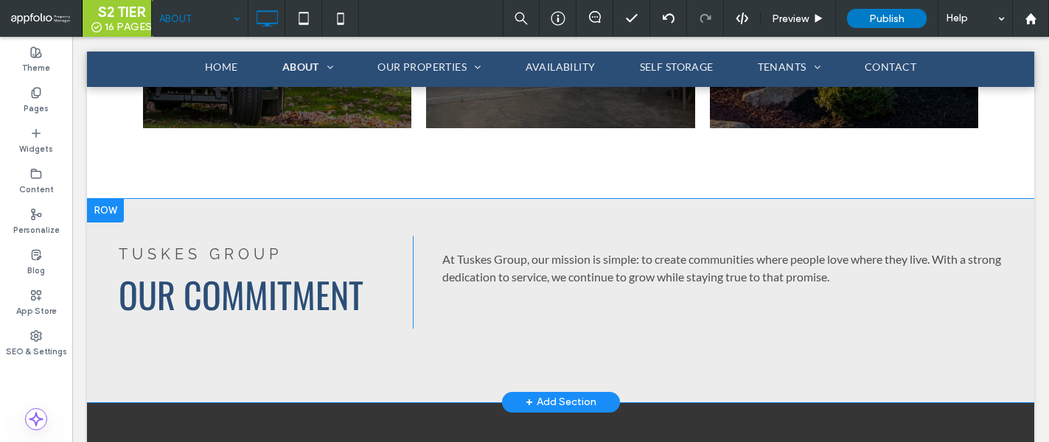
scroll to position [1467, 0]
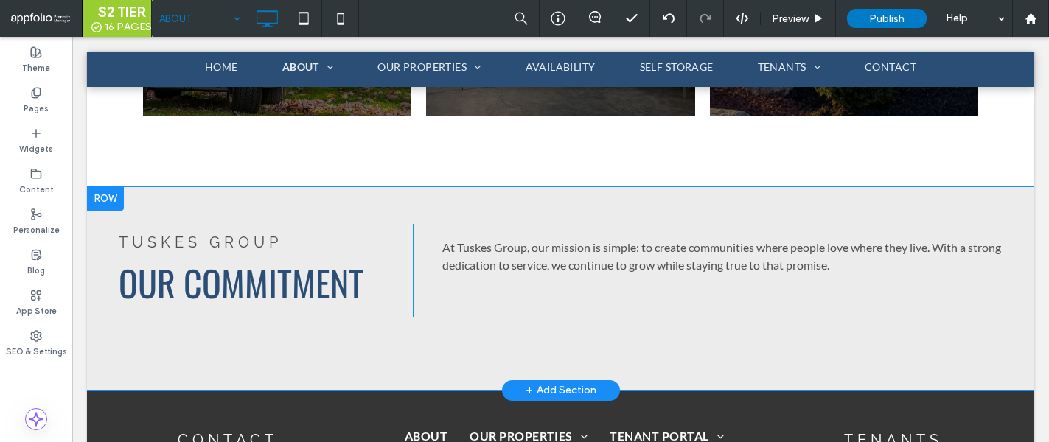
click at [107, 187] on div at bounding box center [105, 199] width 37 height 24
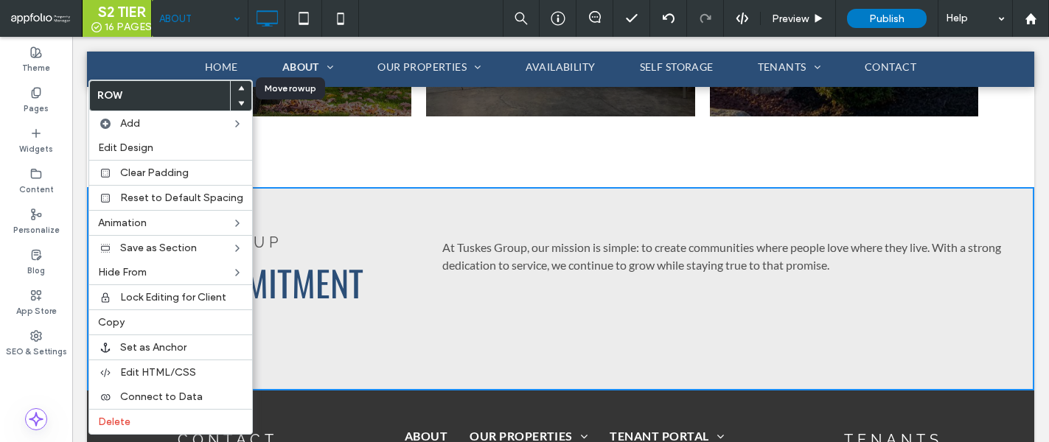
click at [238, 88] on use at bounding box center [241, 88] width 7 height 4
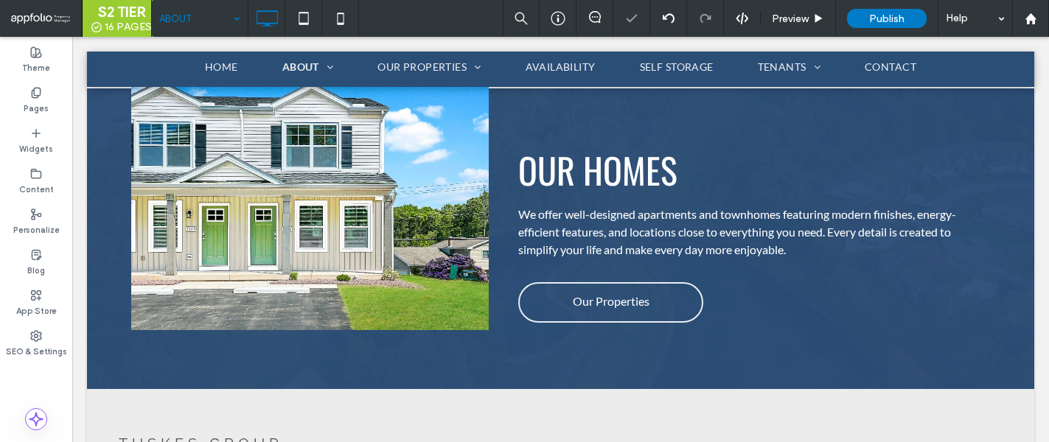
scroll to position [715, 0]
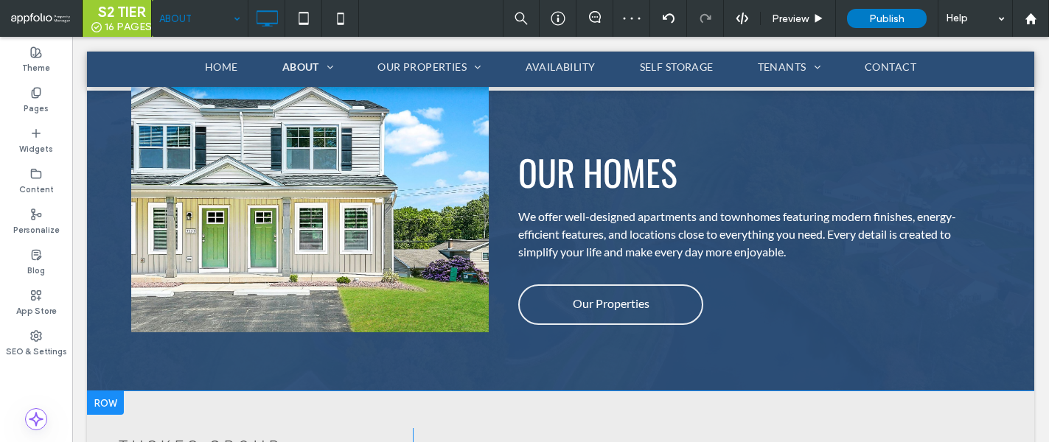
click at [108, 392] on div at bounding box center [105, 404] width 37 height 24
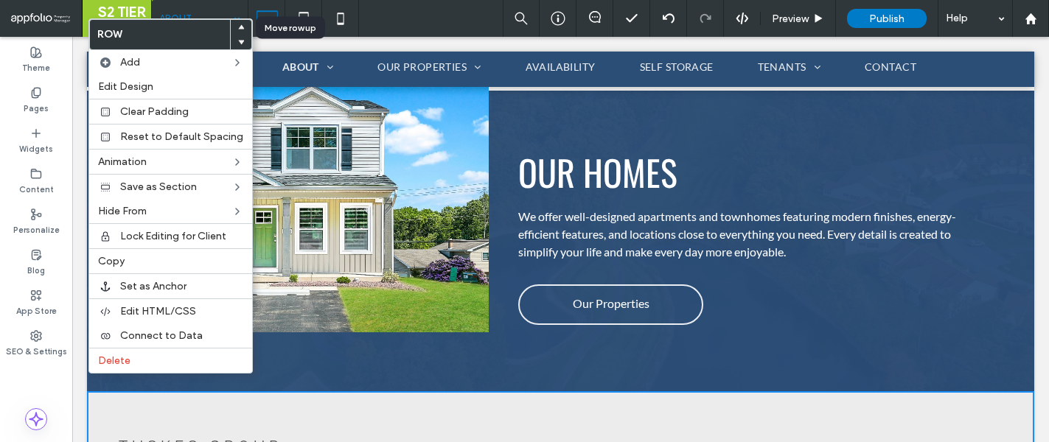
click at [238, 26] on icon at bounding box center [241, 27] width 6 height 6
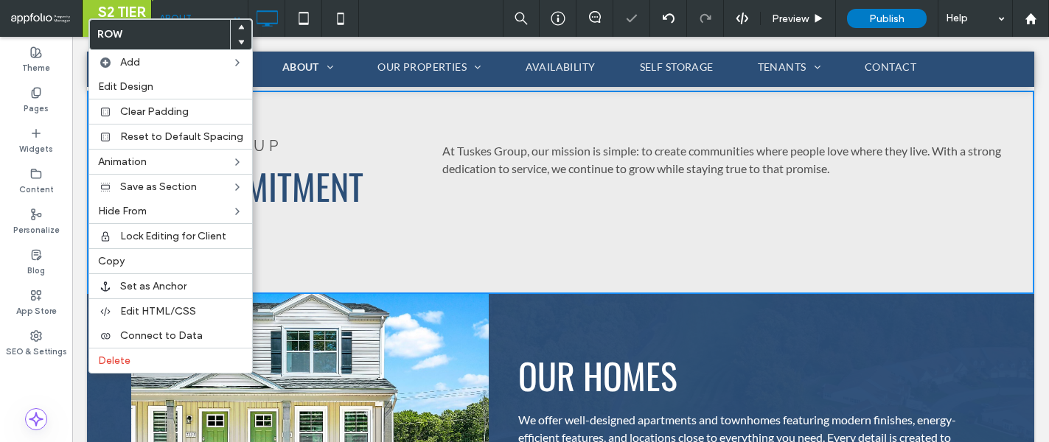
click at [728, 239] on div "Tuskes Group Our Commitment Click To Paste At Tuskes Group, our mission is simp…" at bounding box center [561, 193] width 948 height 204
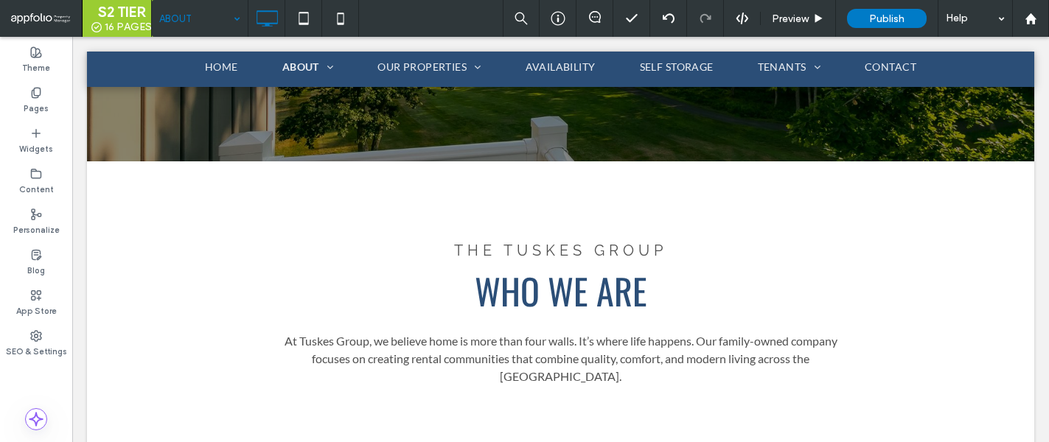
scroll to position [297, 0]
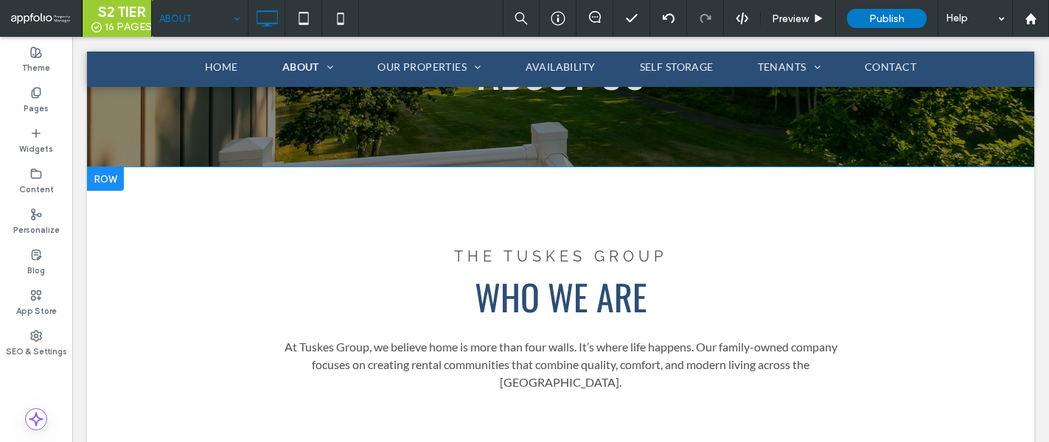
click at [110, 172] on div at bounding box center [105, 179] width 37 height 24
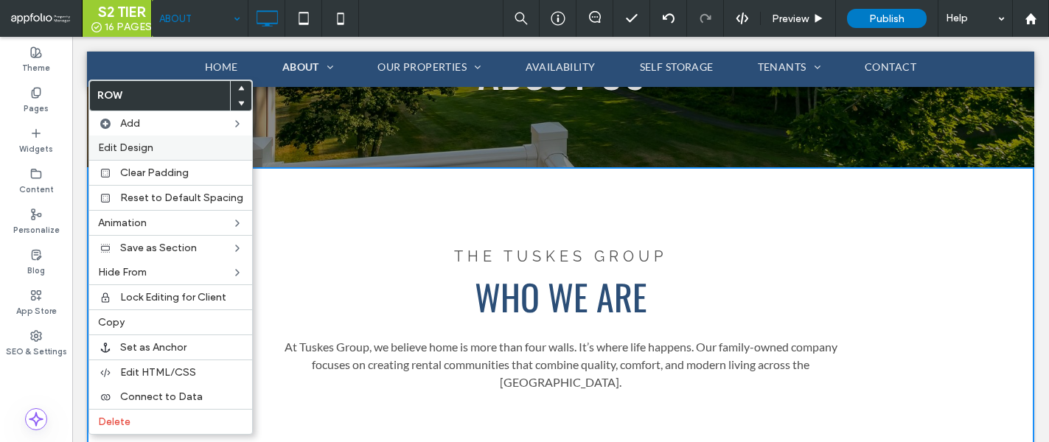
click at [164, 150] on label "Edit Design" at bounding box center [170, 148] width 145 height 13
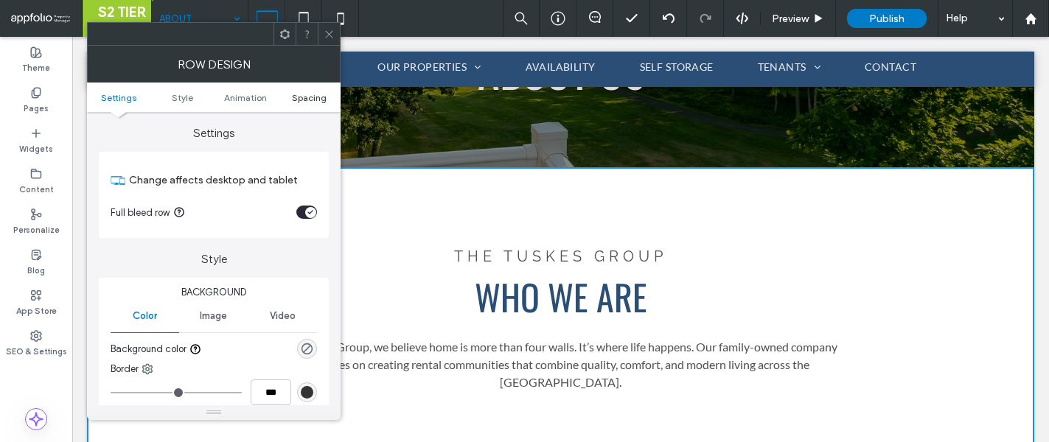
click at [314, 94] on span "Spacing" at bounding box center [309, 97] width 35 height 11
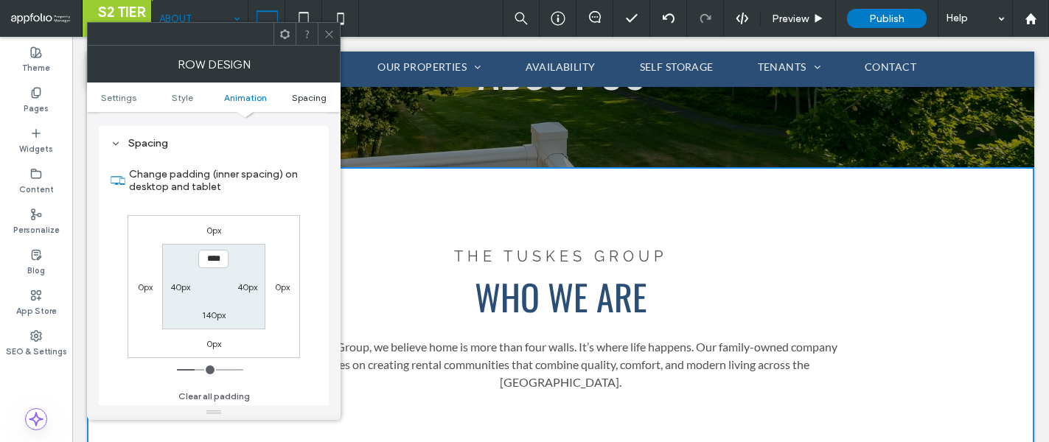
scroll to position [406, 0]
click at [328, 31] on icon at bounding box center [329, 34] width 11 height 11
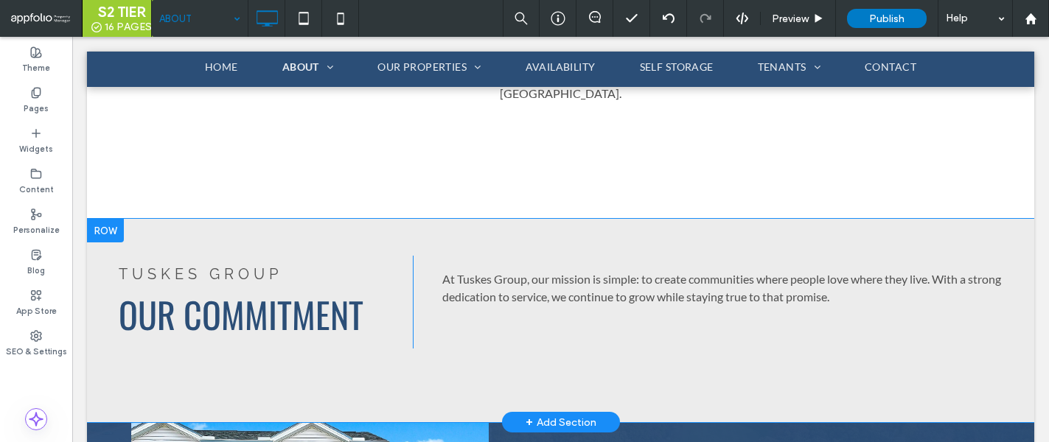
scroll to position [592, 0]
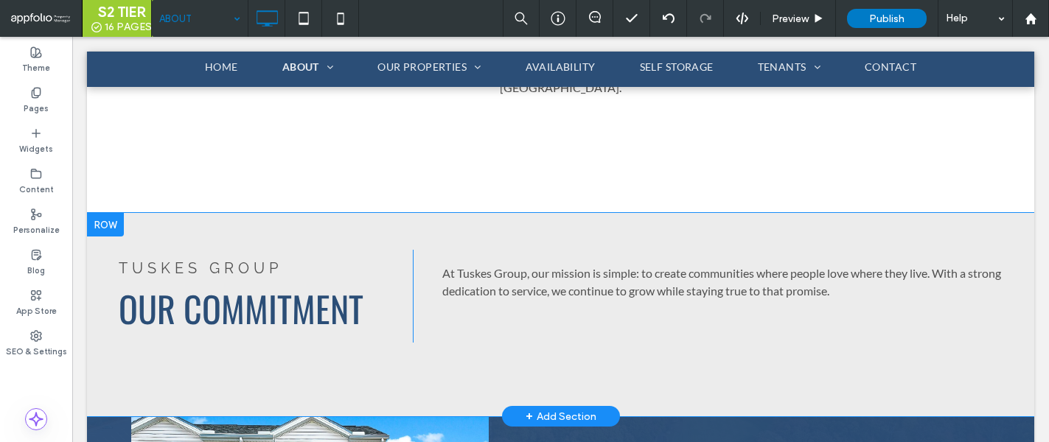
click at [110, 213] on div at bounding box center [105, 225] width 37 height 24
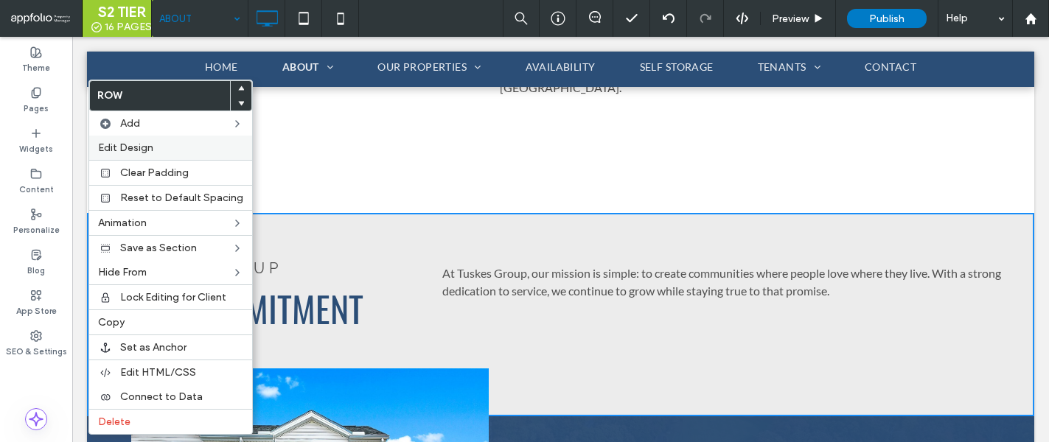
click at [163, 147] on label "Edit Design" at bounding box center [170, 148] width 145 height 13
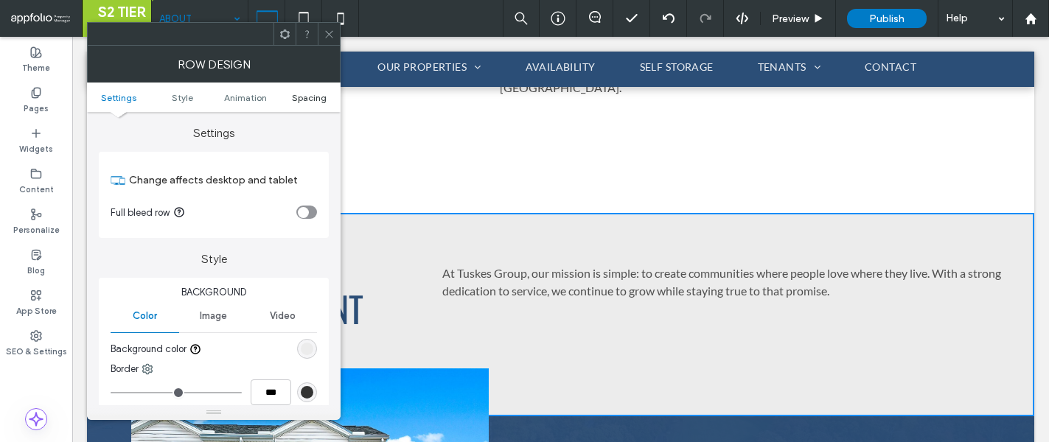
click at [308, 94] on span "Spacing" at bounding box center [309, 97] width 35 height 11
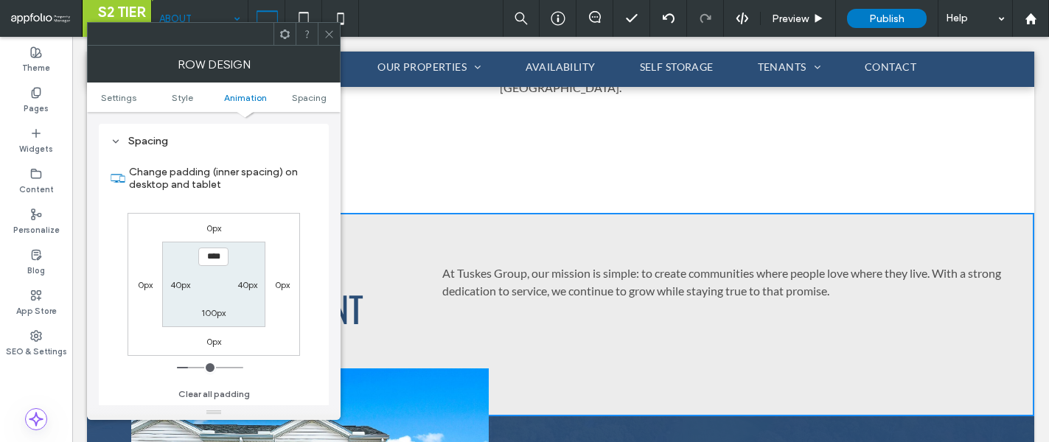
scroll to position [406, 0]
click at [212, 311] on label "100px" at bounding box center [213, 312] width 24 height 11
type input "***"
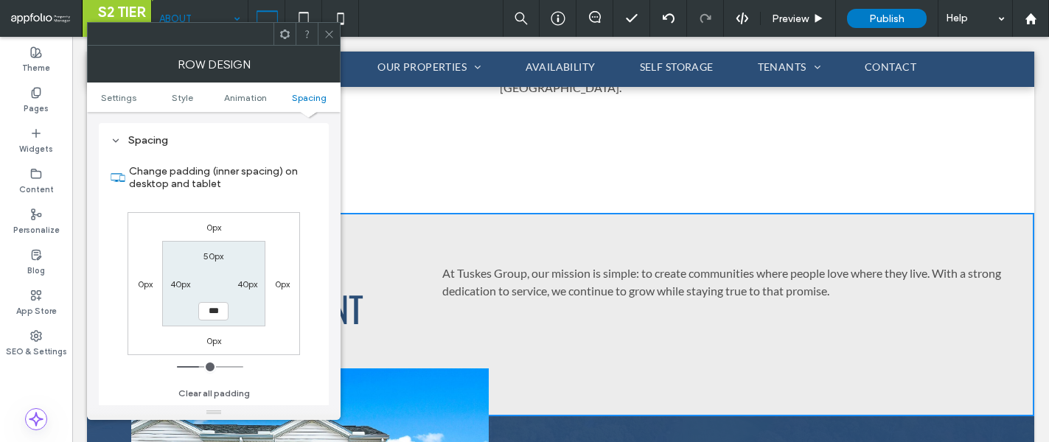
type input "*****"
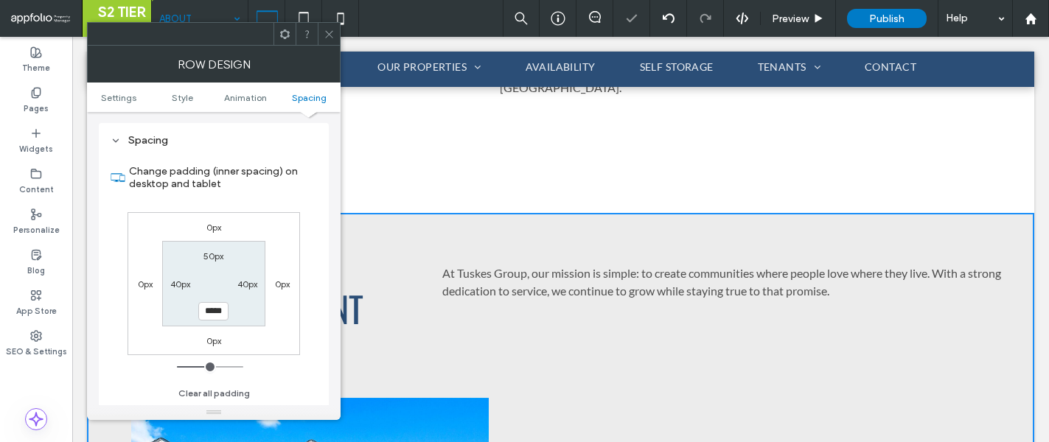
click at [329, 32] on icon at bounding box center [329, 34] width 11 height 11
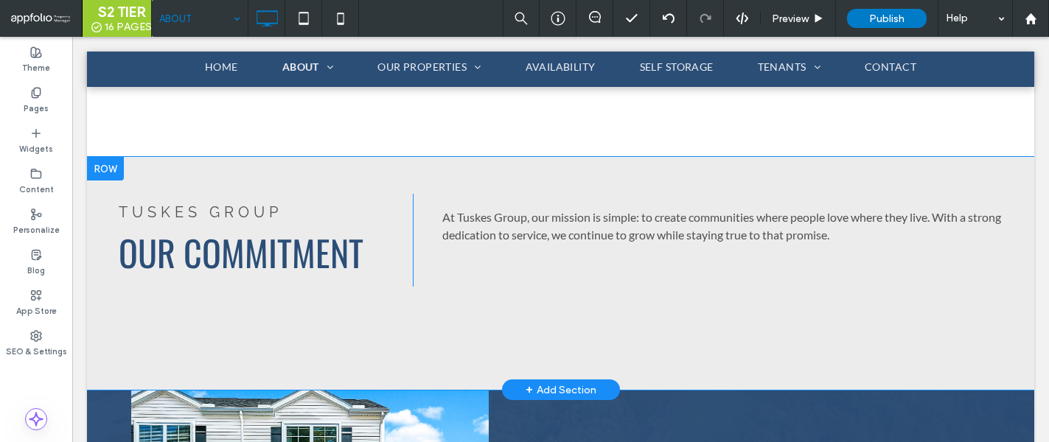
scroll to position [647, 0]
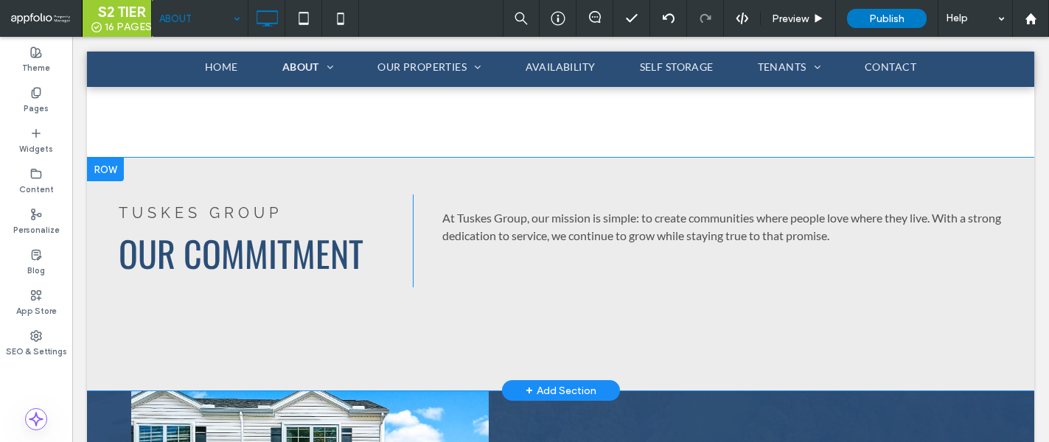
click at [103, 158] on div at bounding box center [105, 170] width 37 height 24
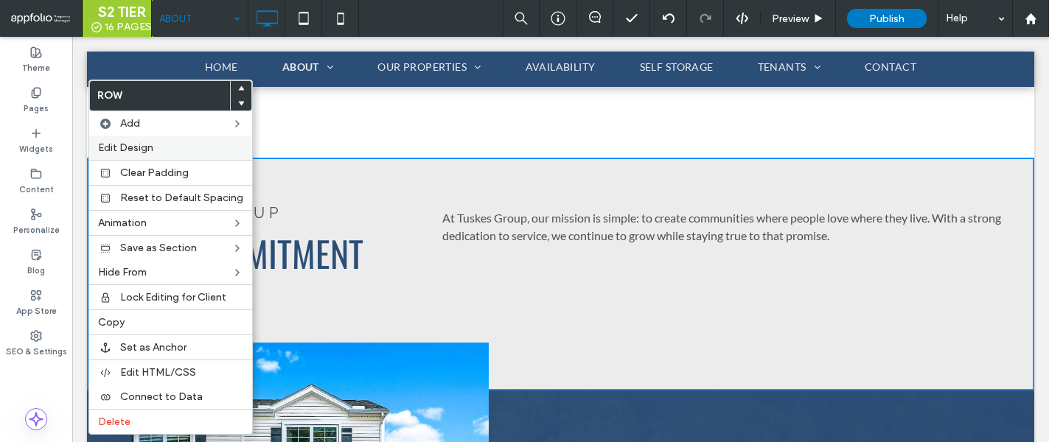
click at [127, 153] on span "Edit Design" at bounding box center [125, 148] width 55 height 13
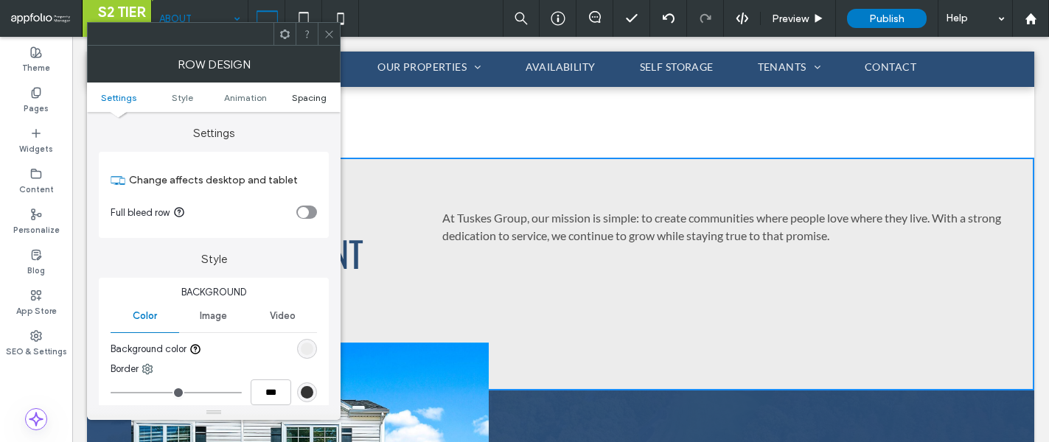
click at [308, 96] on span "Spacing" at bounding box center [309, 97] width 35 height 11
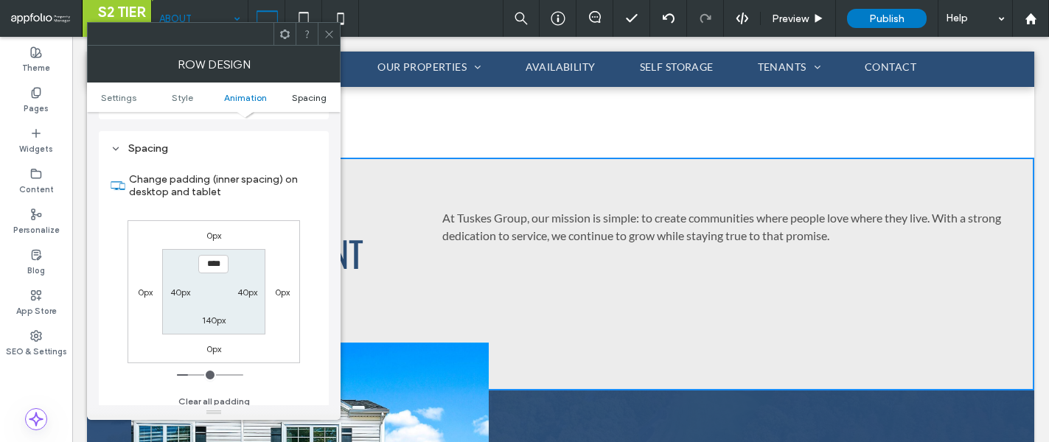
scroll to position [406, 0]
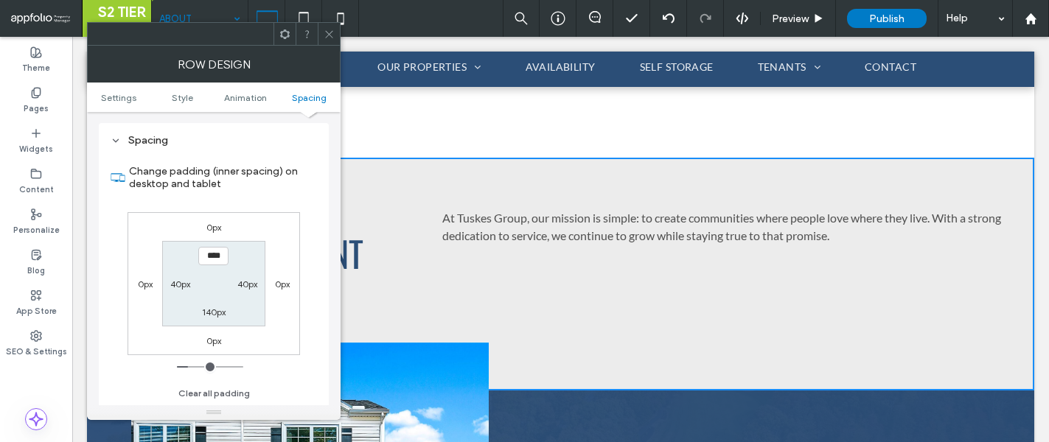
click at [326, 30] on icon at bounding box center [329, 34] width 11 height 11
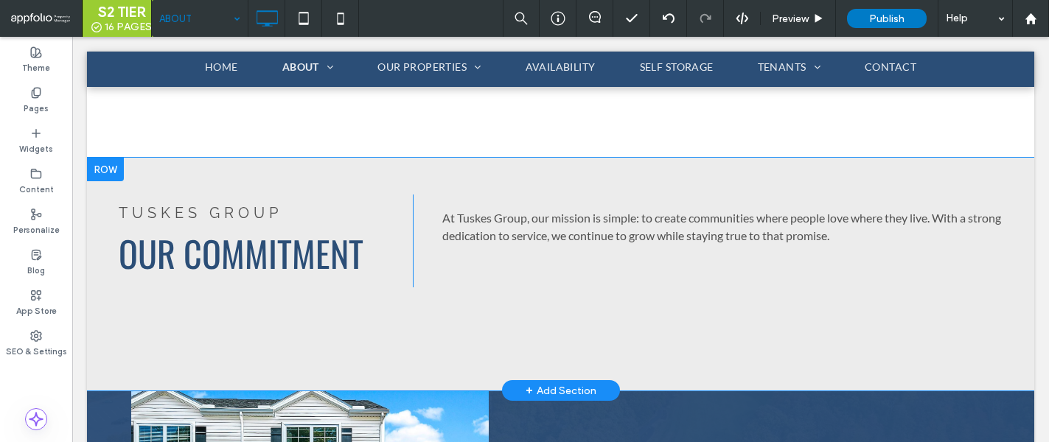
click at [102, 158] on div at bounding box center [105, 170] width 37 height 24
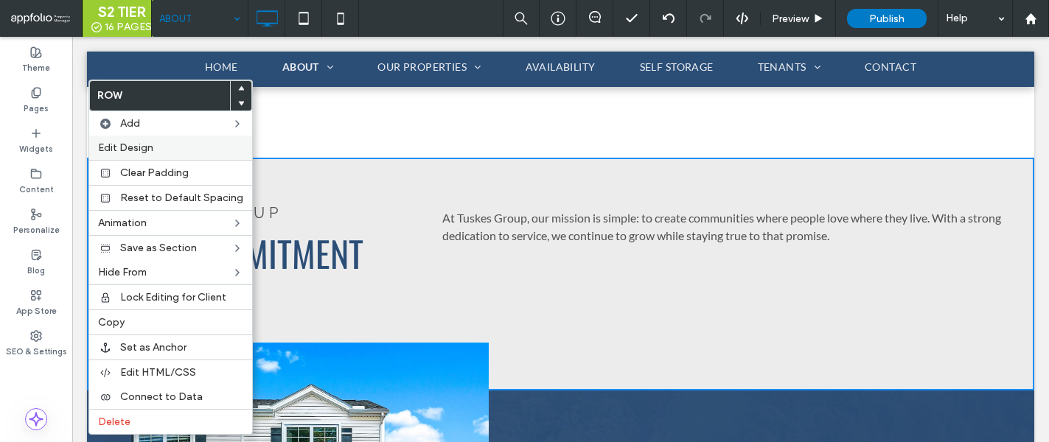
click at [178, 150] on label "Edit Design" at bounding box center [170, 148] width 145 height 13
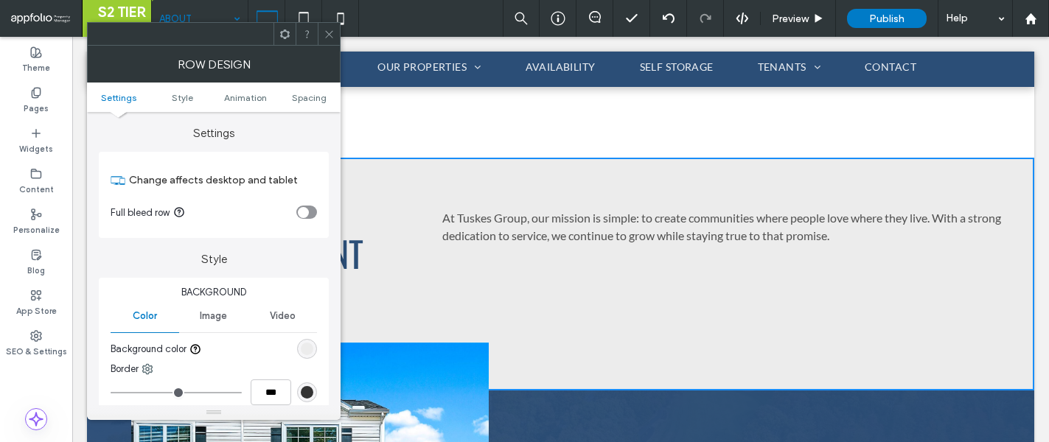
click at [309, 210] on div "toggle" at bounding box center [306, 212] width 21 height 13
click at [327, 34] on icon at bounding box center [329, 34] width 11 height 11
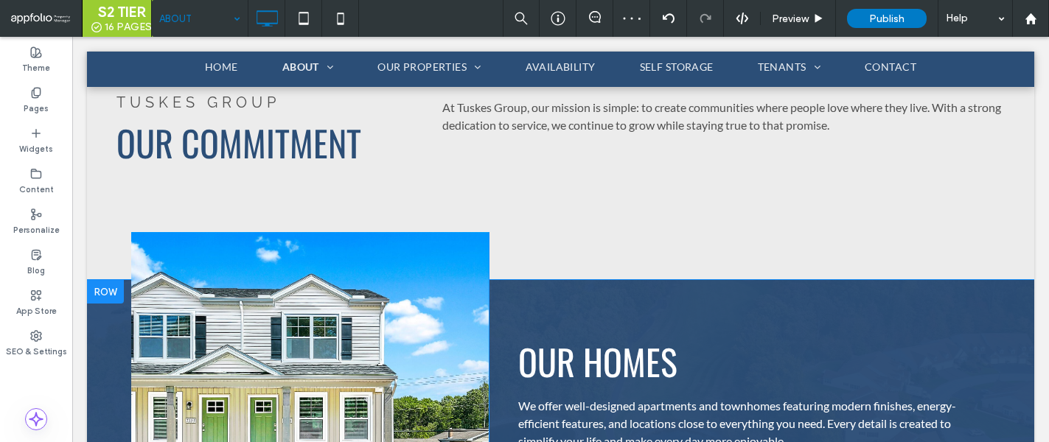
scroll to position [761, 0]
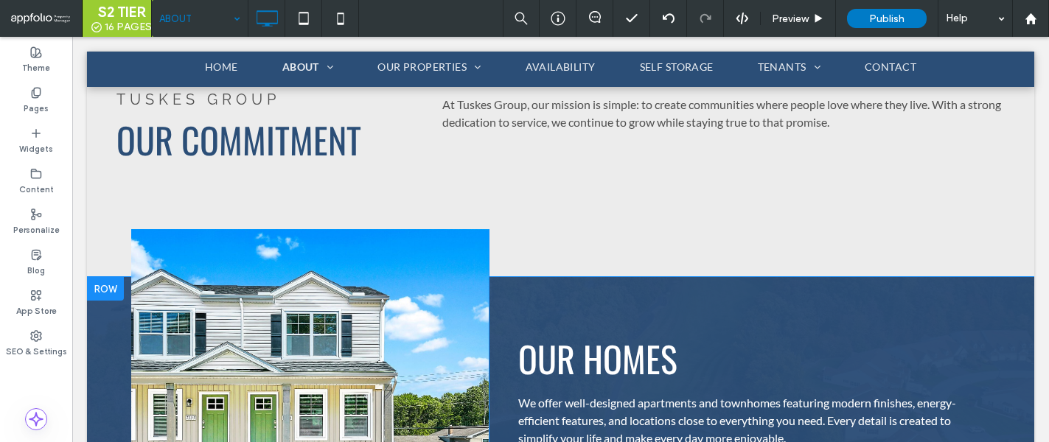
click at [109, 277] on div at bounding box center [105, 289] width 37 height 24
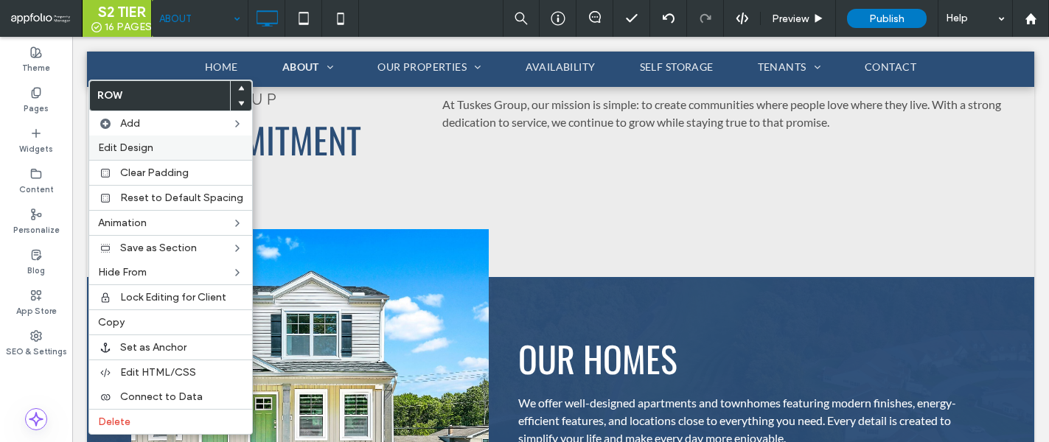
click at [177, 156] on div "Edit Design" at bounding box center [170, 148] width 163 height 24
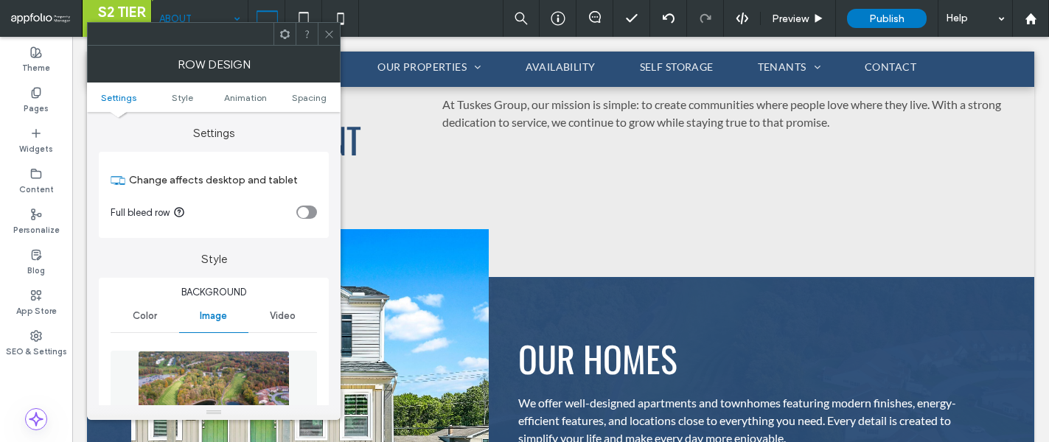
click at [310, 212] on div "toggle" at bounding box center [306, 212] width 21 height 13
click at [307, 97] on span "Spacing" at bounding box center [309, 97] width 35 height 11
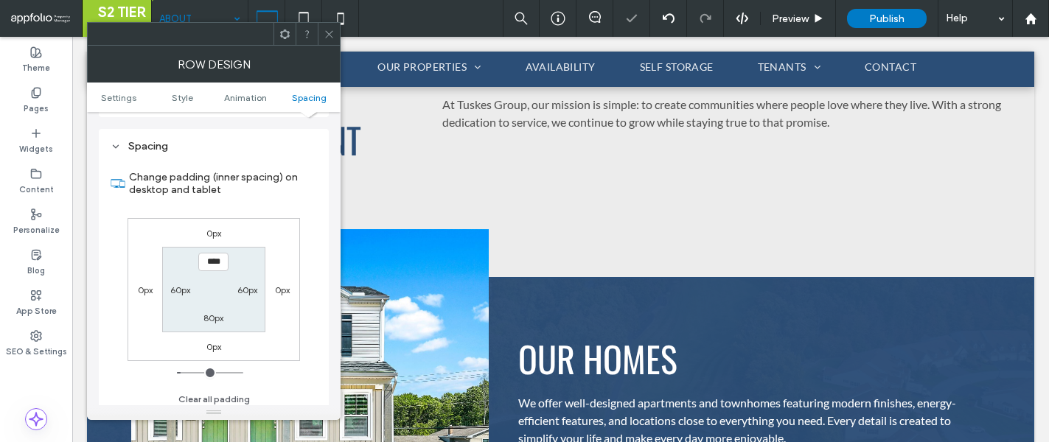
scroll to position [962, 0]
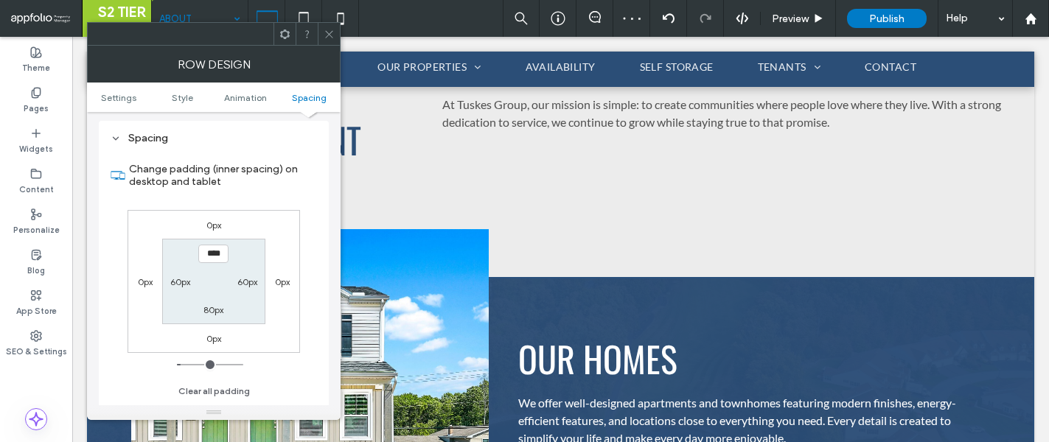
click at [179, 284] on label "60px" at bounding box center [180, 282] width 20 height 11
type input "**"
type input "****"
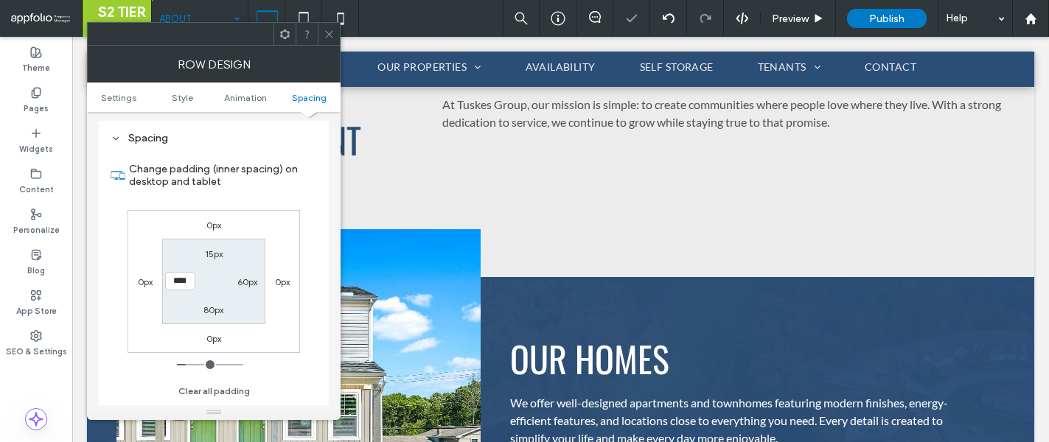
click at [331, 29] on icon at bounding box center [329, 34] width 11 height 11
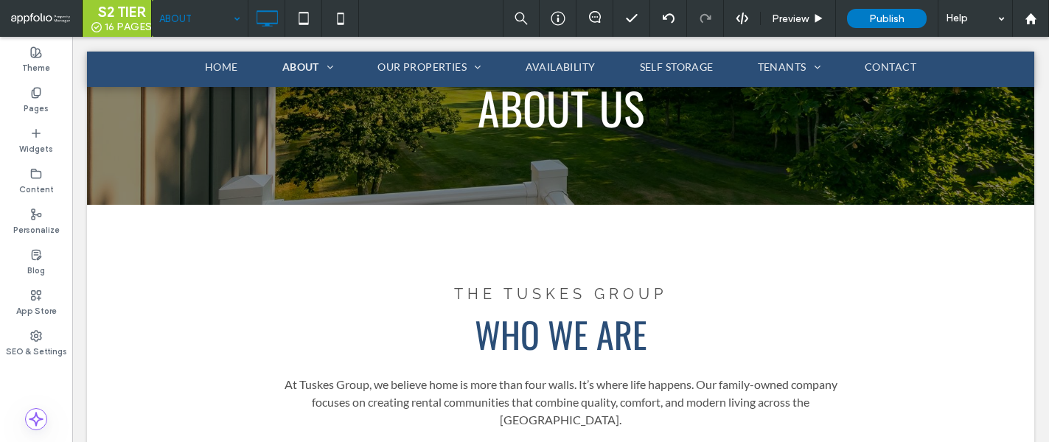
scroll to position [257, 0]
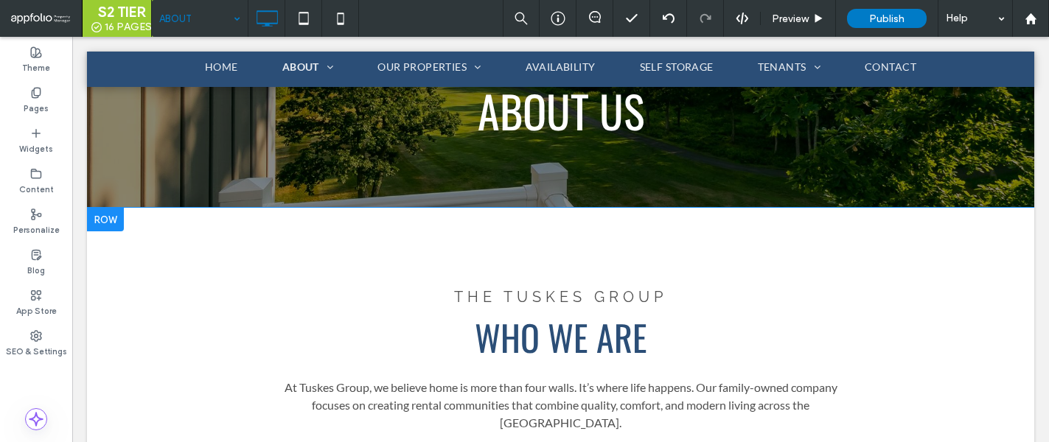
click at [111, 214] on div at bounding box center [105, 220] width 37 height 24
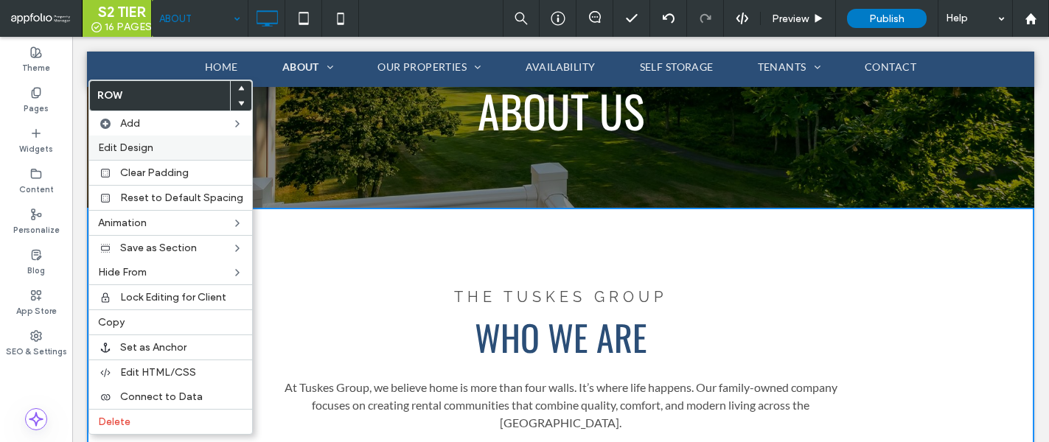
click at [167, 145] on label "Edit Design" at bounding box center [170, 148] width 145 height 13
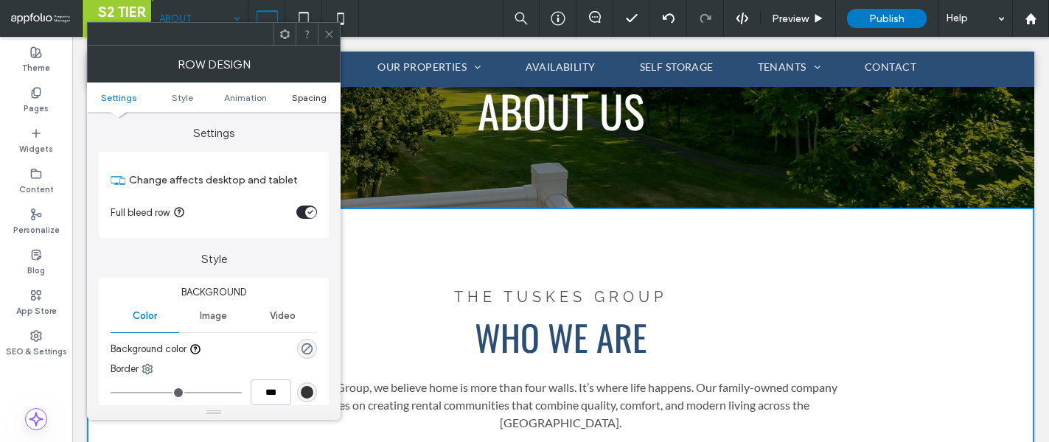
click at [300, 95] on span "Spacing" at bounding box center [309, 97] width 35 height 11
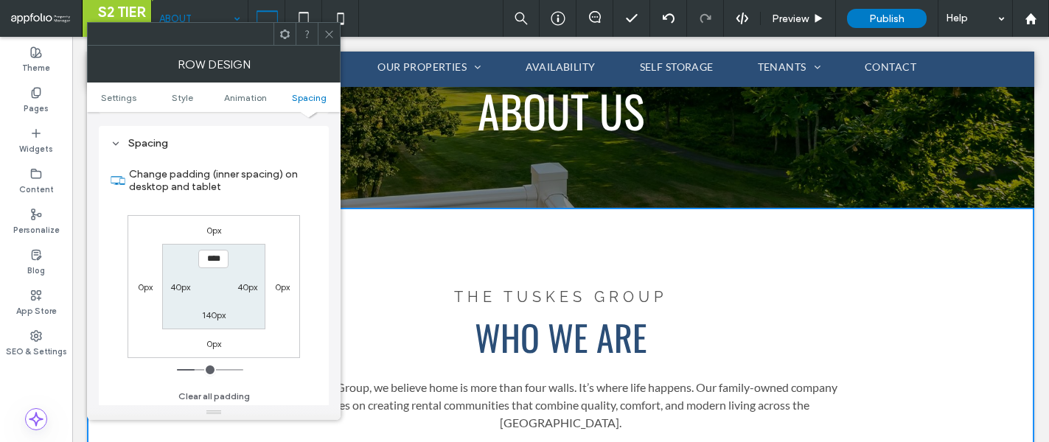
scroll to position [406, 0]
click at [215, 313] on label "140px" at bounding box center [214, 312] width 24 height 11
type input "***"
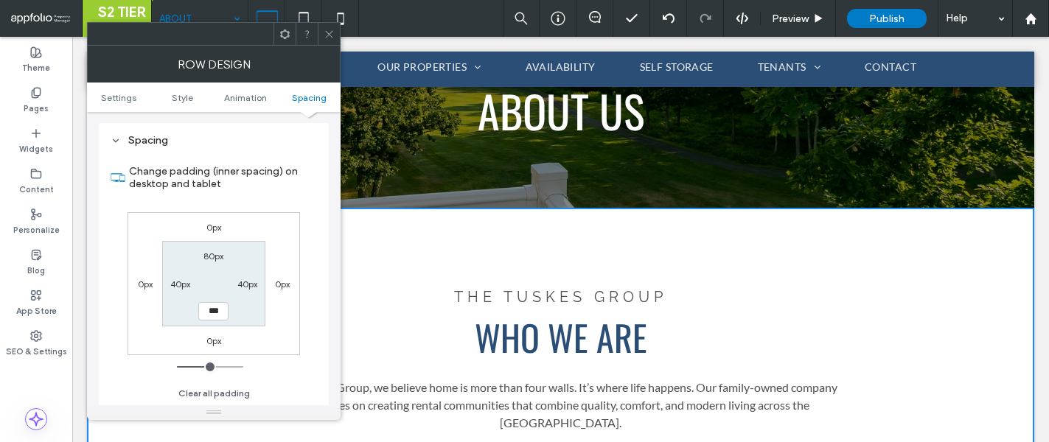
type input "*****"
click at [328, 27] on span at bounding box center [329, 34] width 11 height 22
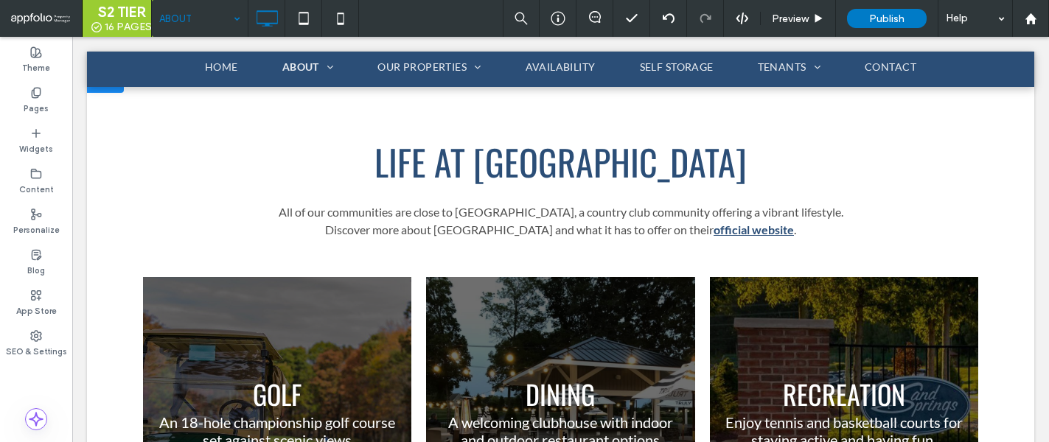
scroll to position [1240, 0]
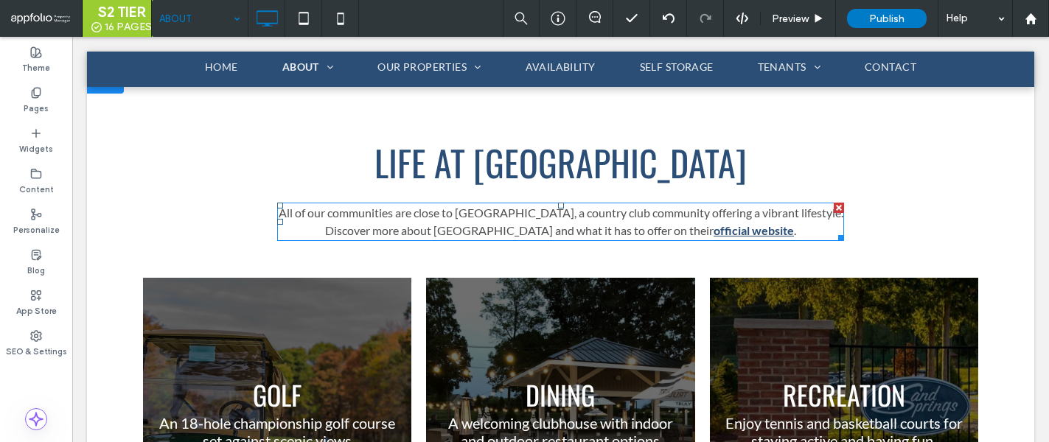
click at [637, 206] on span "All of our communities are close to Sand Springs, a country club community offe…" at bounding box center [561, 222] width 565 height 32
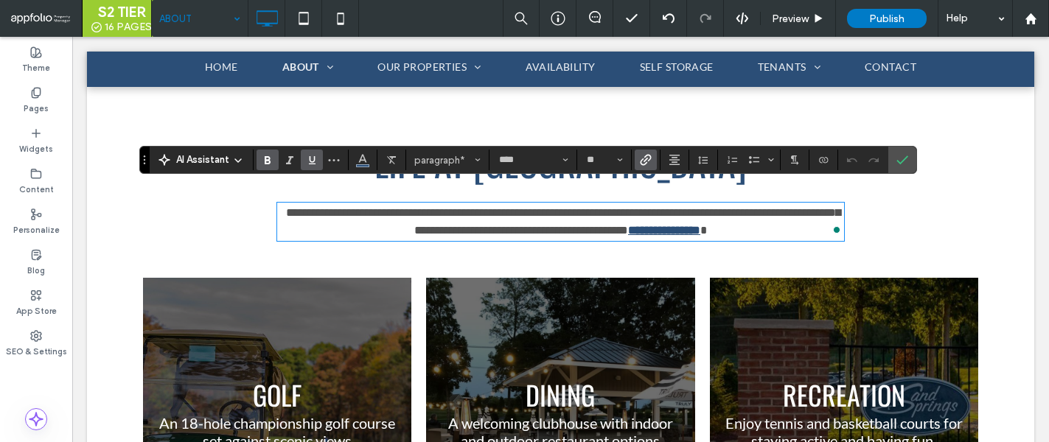
click at [468, 207] on span "**********" at bounding box center [563, 221] width 555 height 29
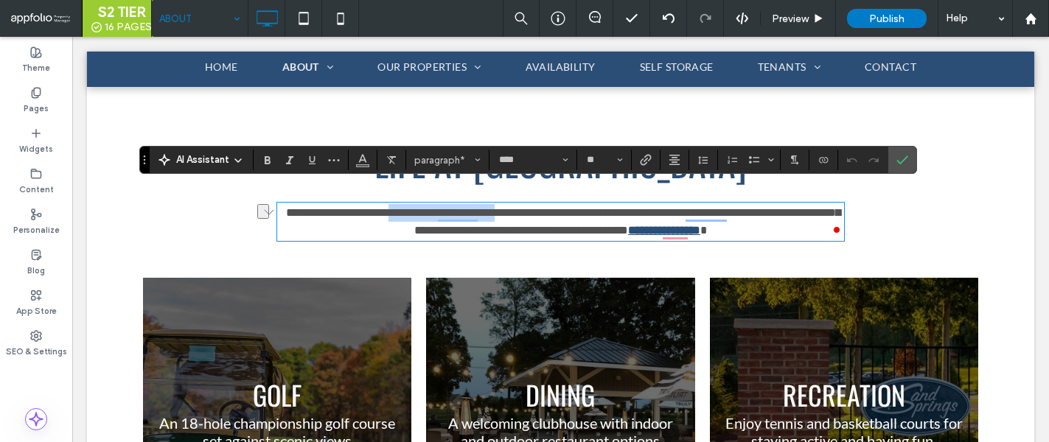
drag, startPoint x: 543, startPoint y: 198, endPoint x: 420, endPoint y: 195, distance: 123.9
click at [420, 207] on span "**********" at bounding box center [563, 221] width 555 height 29
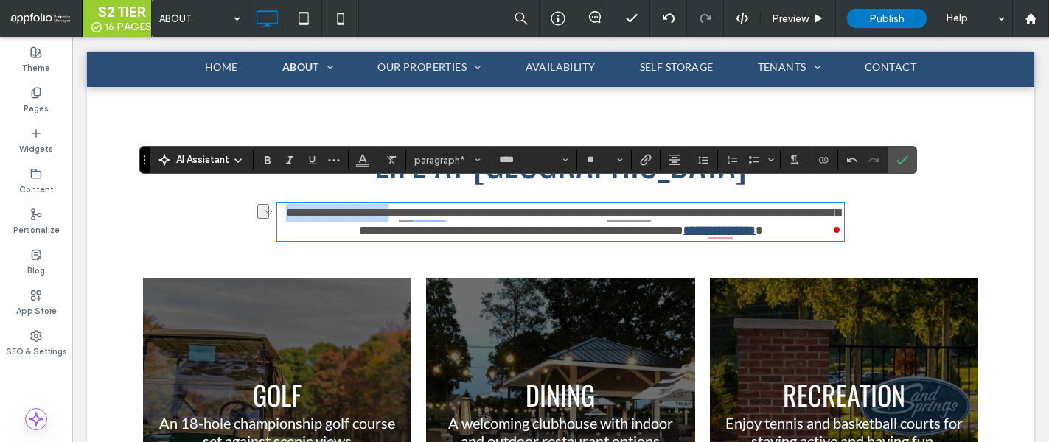
click at [280, 204] on p "**********" at bounding box center [560, 221] width 567 height 35
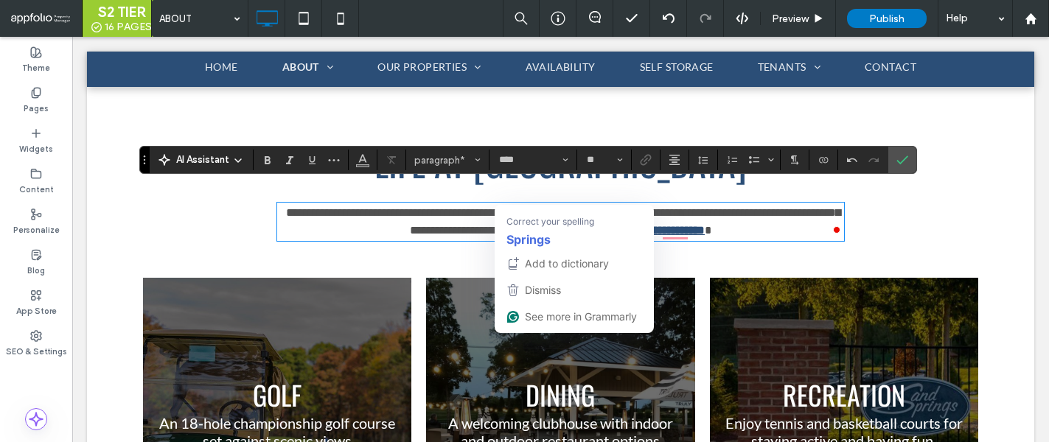
click at [549, 207] on span "**********" at bounding box center [563, 221] width 555 height 29
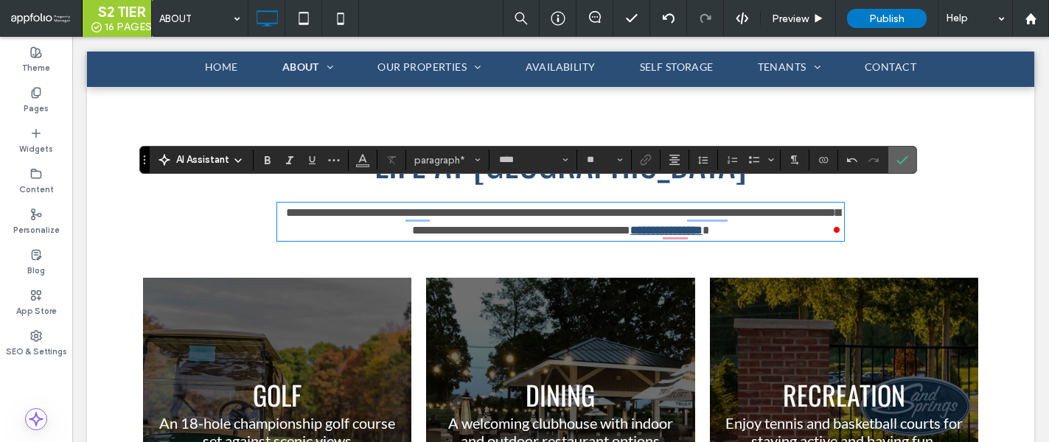
click at [904, 161] on icon "Confirm" at bounding box center [903, 160] width 12 height 12
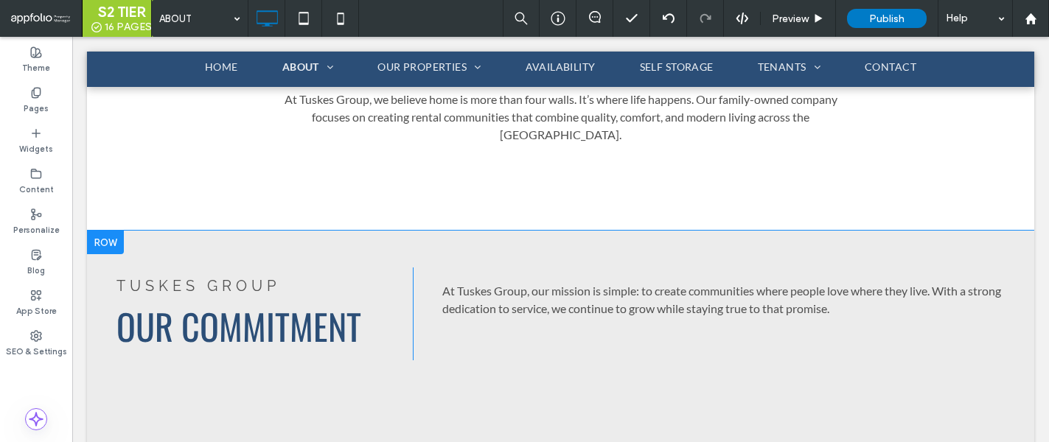
scroll to position [543, 0]
